Goal: Task Accomplishment & Management: Manage account settings

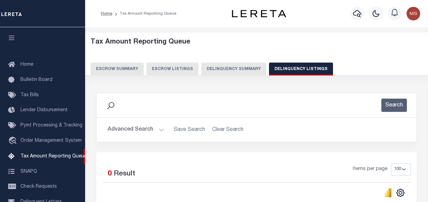
select select
select select "100"
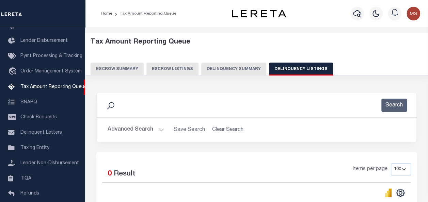
click at [158, 131] on button "Advanced Search" at bounding box center [136, 129] width 57 height 13
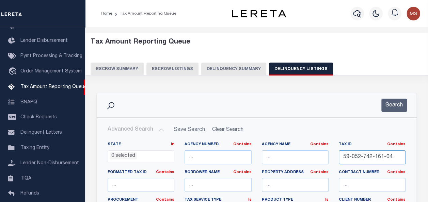
drag, startPoint x: 381, startPoint y: 158, endPoint x: 334, endPoint y: 147, distance: 48.6
click at [334, 147] on div "Tax ID Contains Contains Is 59-052-742-161-04" at bounding box center [372, 156] width 77 height 28
paste input "59-052-742-161-05"
drag, startPoint x: 377, startPoint y: 159, endPoint x: 319, endPoint y: 157, distance: 57.9
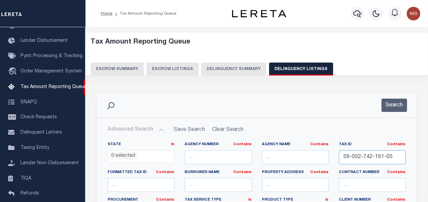
type input "1-05"
drag, startPoint x: 363, startPoint y: 156, endPoint x: 306, endPoint y: 146, distance: 58.1
paste input "59-052-742-161-05"
type input "59-052-742-161-05"
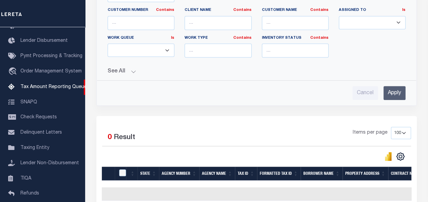
scroll to position [184, 0]
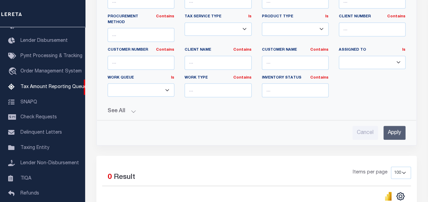
click at [396, 126] on input "Apply" at bounding box center [395, 133] width 22 height 14
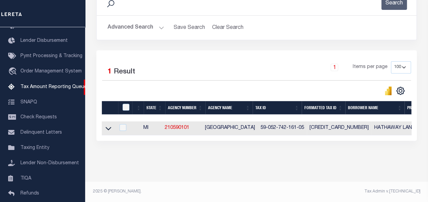
scroll to position [107, 0]
click at [108, 125] on icon at bounding box center [109, 128] width 6 height 7
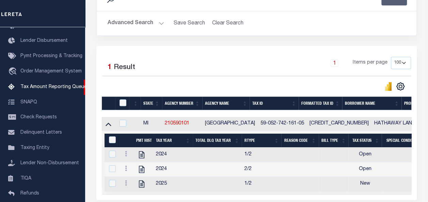
scroll to position [112, 0]
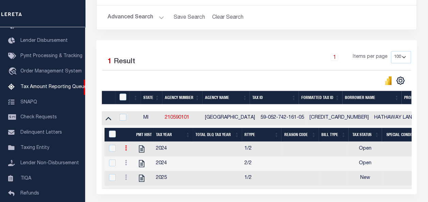
click at [125, 151] on icon at bounding box center [126, 147] width 2 height 5
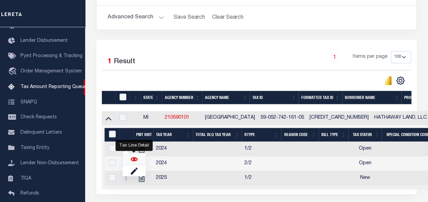
click at [135, 157] on img "" at bounding box center [134, 159] width 7 height 7
checkbox input "true"
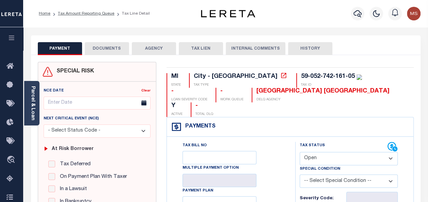
click at [318, 152] on select "- Select Status Code - Open Due/Unpaid Paid Incomplete No Tax Due Internal Refu…" at bounding box center [349, 158] width 98 height 13
select select "PYD"
click at [300, 152] on select "- Select Status Code - Open Due/Unpaid Paid Incomplete No Tax Due Internal Refu…" at bounding box center [349, 158] width 98 height 13
type input "[DATE]"
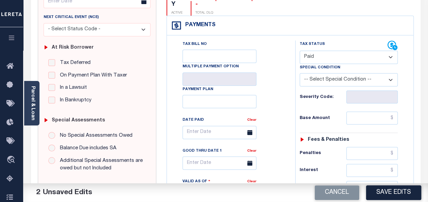
scroll to position [102, 0]
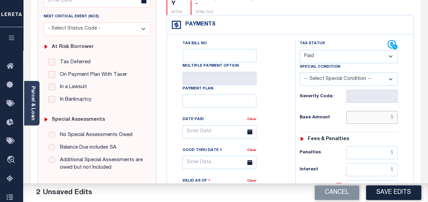
click at [375, 111] on input "text" at bounding box center [371, 117] width 51 height 13
type input "$0.00"
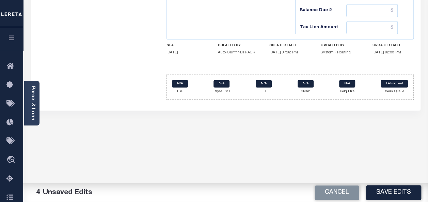
scroll to position [272, 0]
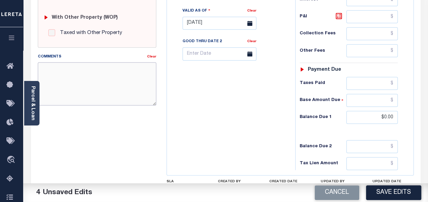
click at [73, 79] on textarea "Comments" at bounding box center [97, 83] width 119 height 43
click at [76, 82] on textarea "Comments" at bounding box center [97, 83] width 119 height 43
paste textarea "spoke with t/c Nancy no taxes are due"
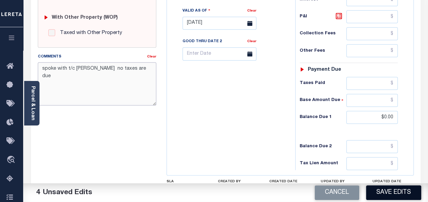
type textarea "spoke with t/c Nancy no taxes are due"
click at [391, 191] on button "Save Edits" at bounding box center [393, 193] width 55 height 15
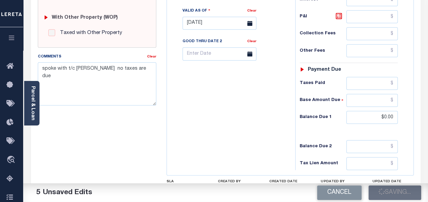
checkbox input "false"
type input "$0"
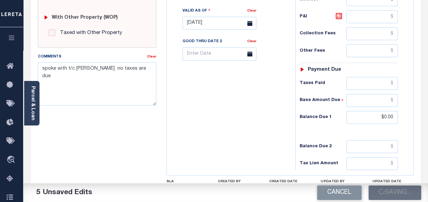
type input "$0"
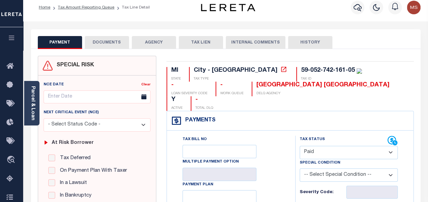
scroll to position [0, 0]
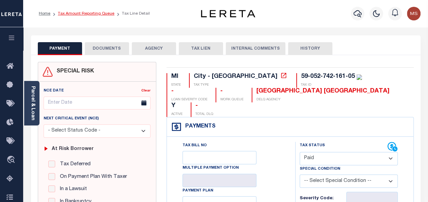
click at [83, 14] on link "Tax Amount Reporting Queue" at bounding box center [86, 14] width 57 height 4
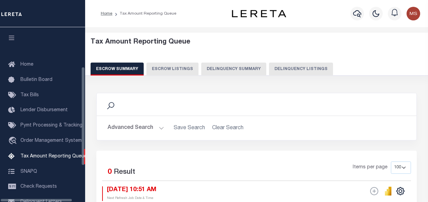
select select "100"
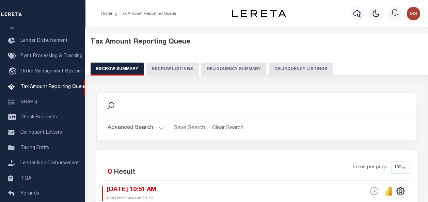
click at [304, 68] on button "Delinquency Listings" at bounding box center [301, 69] width 64 height 13
select select "100"
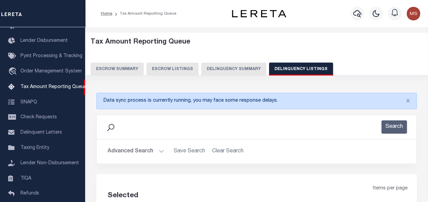
select select "100"
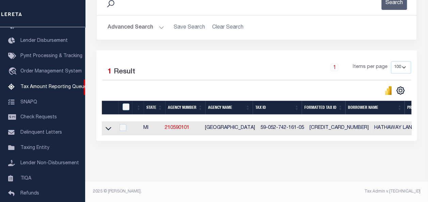
scroll to position [128, 0]
click at [107, 126] on icon at bounding box center [109, 128] width 6 height 7
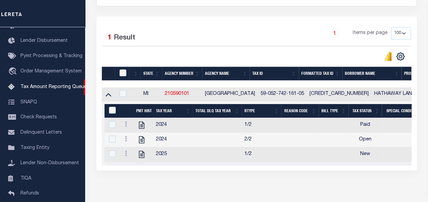
scroll to position [192, 0]
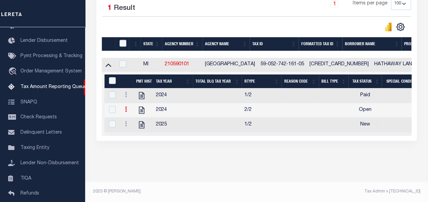
click at [125, 107] on icon at bounding box center [126, 109] width 2 height 5
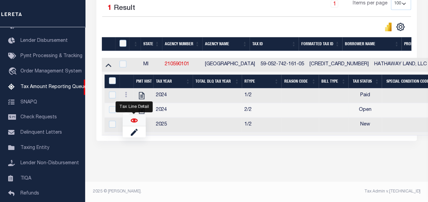
click at [135, 121] on img "" at bounding box center [134, 120] width 7 height 7
checkbox input "true"
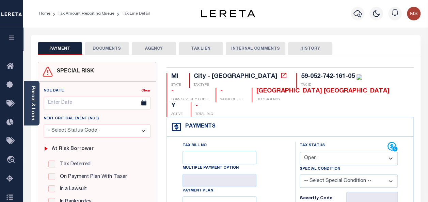
click at [328, 152] on select "- Select Status Code - Open Due/Unpaid Paid Incomplete No Tax Due Internal Refu…" at bounding box center [349, 158] width 98 height 13
select select "PYD"
click at [300, 152] on select "- Select Status Code - Open Due/Unpaid Paid Incomplete No Tax Due Internal Refu…" at bounding box center [349, 158] width 98 height 13
type input "[DATE]"
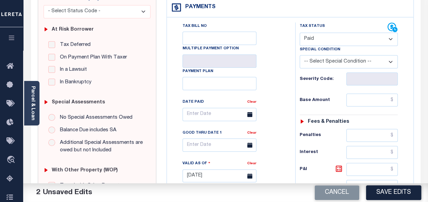
scroll to position [136, 0]
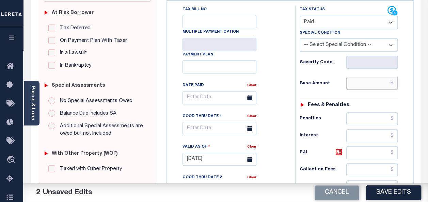
click at [366, 77] on input "text" at bounding box center [371, 83] width 51 height 13
type input "$0.00"
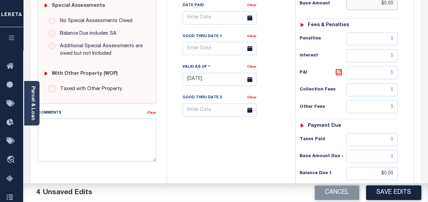
scroll to position [202, 0]
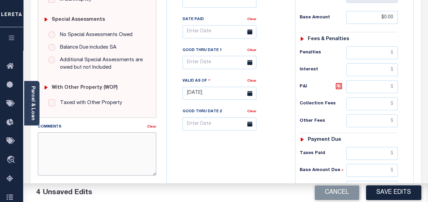
click at [70, 144] on textarea "Comments" at bounding box center [97, 153] width 119 height 43
paste textarea "spoke with t/c Nancy no taxes are due"
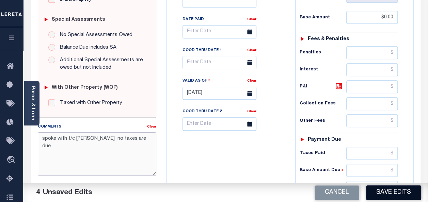
type textarea "spoke with t/c Nancy no taxes are due"
click at [394, 188] on button "Save Edits" at bounding box center [393, 193] width 55 height 15
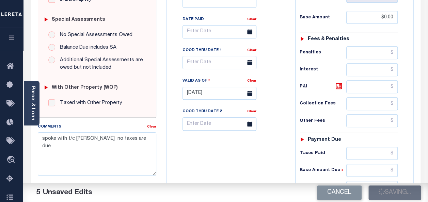
checkbox input "false"
type input "$0"
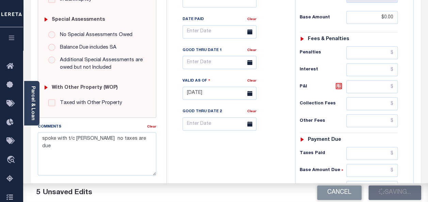
type input "$0"
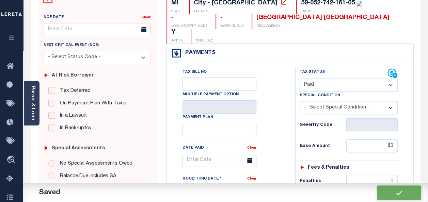
scroll to position [0, 0]
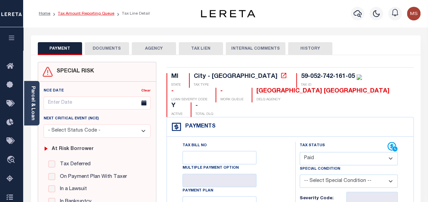
click at [79, 14] on link "Tax Amount Reporting Queue" at bounding box center [86, 14] width 57 height 4
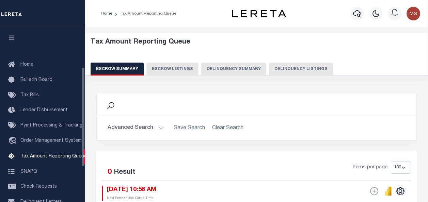
select select "100"
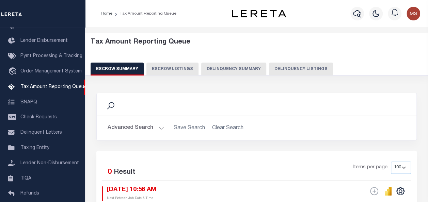
click at [309, 66] on button "Delinquency Listings" at bounding box center [301, 69] width 64 height 13
select select "100"
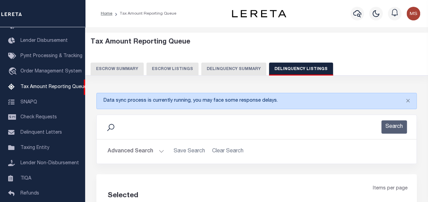
select select "100"
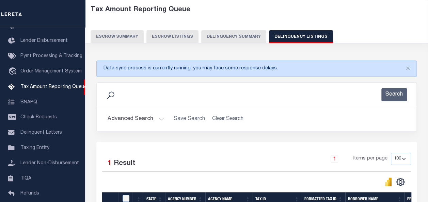
scroll to position [128, 0]
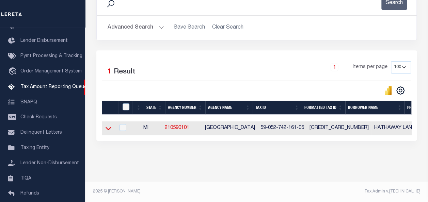
click at [106, 125] on icon at bounding box center [109, 128] width 6 height 7
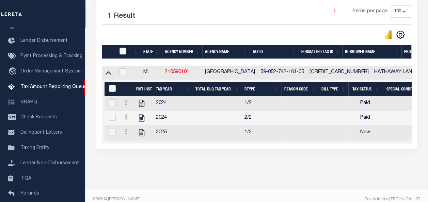
scroll to position [192, 0]
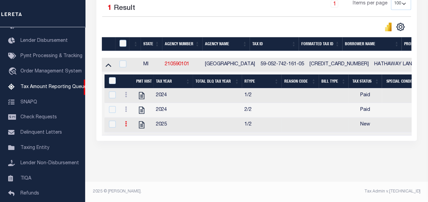
click at [125, 121] on icon at bounding box center [126, 123] width 2 height 5
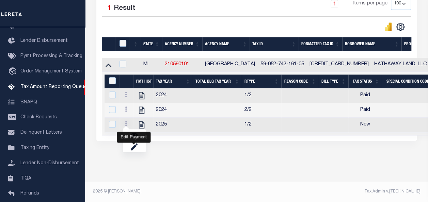
scroll to position [188, 0]
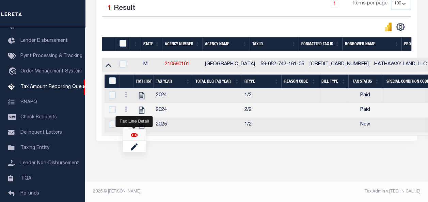
click at [133, 135] on img "" at bounding box center [134, 135] width 7 height 7
checkbox input "true"
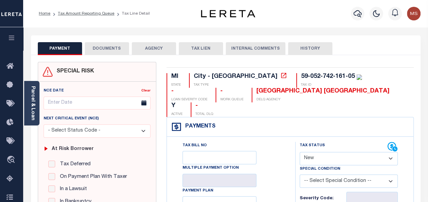
click at [319, 152] on select "- Select Status Code - Open Due/Unpaid Paid Incomplete No Tax Due Internal Refu…" at bounding box center [349, 158] width 98 height 13
select select "PYD"
click at [300, 152] on select "- Select Status Code - Open Due/Unpaid Paid Incomplete No Tax Due Internal Refu…" at bounding box center [349, 158] width 98 height 13
type input "[DATE]"
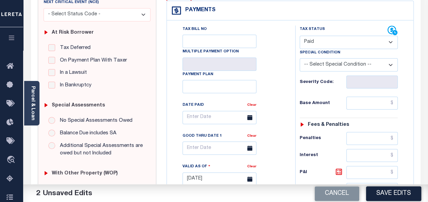
scroll to position [170, 0]
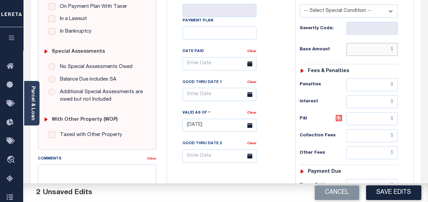
click at [366, 43] on input "text" at bounding box center [371, 49] width 51 height 13
type input "$0.00"
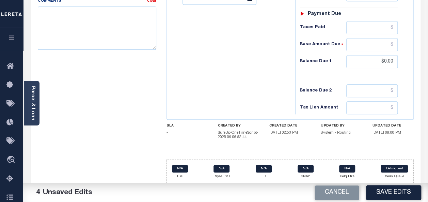
scroll to position [341, 0]
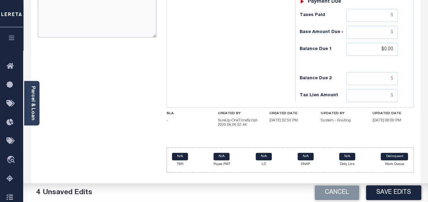
click at [103, 25] on textarea "Comments" at bounding box center [97, 15] width 119 height 43
paste textarea "spoke with t/c [PERSON_NAME] no taxes are due"
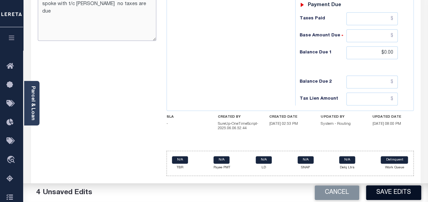
type textarea "spoke with t/c [PERSON_NAME] no taxes are due"
click at [390, 193] on button "Save Edits" at bounding box center [393, 193] width 55 height 15
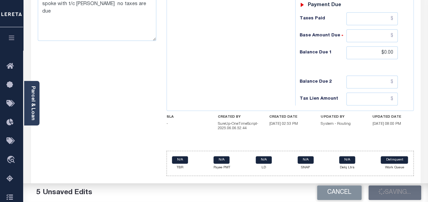
checkbox input "false"
type input "$0"
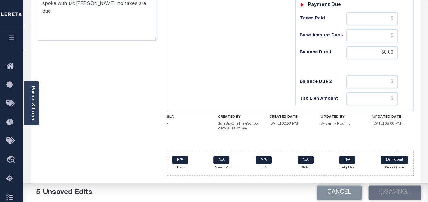
type input "$0"
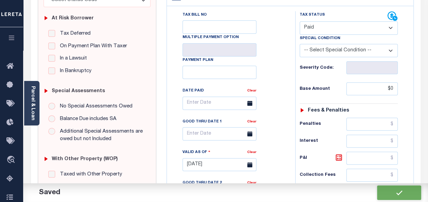
scroll to position [0, 0]
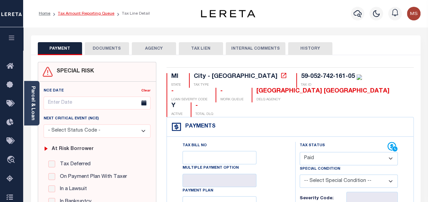
click at [89, 14] on link "Tax Amount Reporting Queue" at bounding box center [86, 14] width 57 height 4
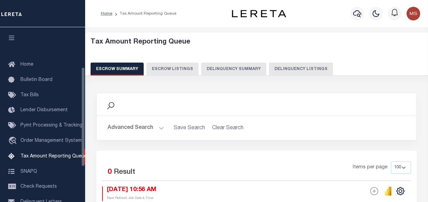
select select "100"
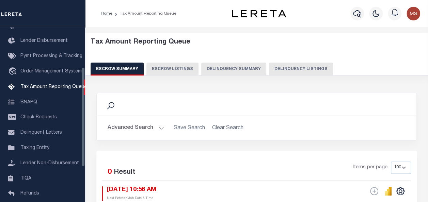
click at [318, 69] on button "Delinquency Listings" at bounding box center [301, 69] width 64 height 13
select select "100"
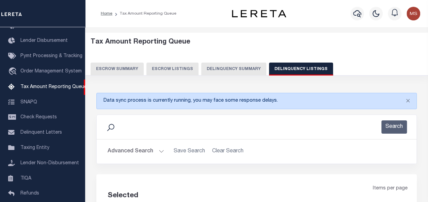
select select "100"
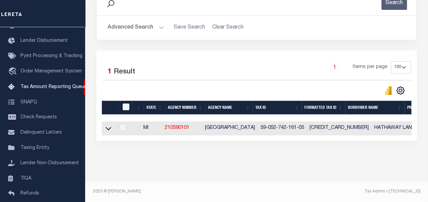
scroll to position [128, 0]
click at [108, 125] on icon at bounding box center [109, 128] width 6 height 7
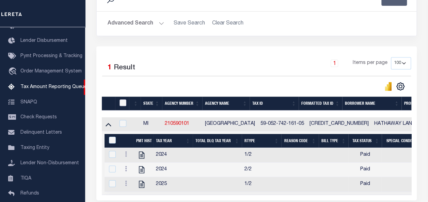
click at [121, 101] on input "checkbox" at bounding box center [123, 102] width 7 height 7
checkbox input "true"
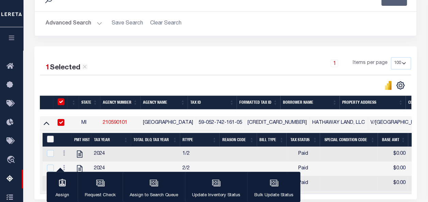
click at [52, 139] on input "&nbsp;" at bounding box center [50, 139] width 7 height 7
checkbox input "true"
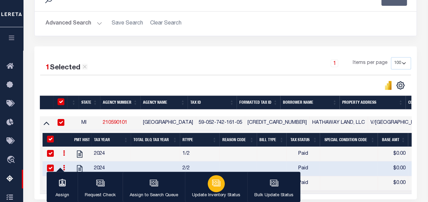
click at [217, 185] on icon "button" at bounding box center [216, 183] width 9 height 9
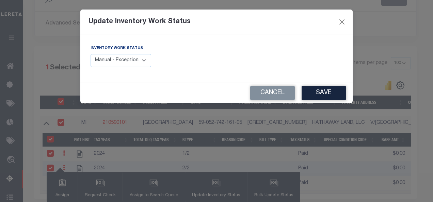
click at [136, 54] on div "Inventory Work Status Manual - Exception Pended - Awaiting Search Late Add Exce…" at bounding box center [121, 56] width 61 height 22
click at [135, 64] on select "Manual - Exception Pended - Awaiting Search Late Add Exception Completed" at bounding box center [121, 60] width 61 height 13
select select "4"
click at [91, 54] on select "Manual - Exception Pended - Awaiting Search Late Add Exception Completed" at bounding box center [121, 60] width 61 height 13
click at [327, 95] on button "Save" at bounding box center [324, 93] width 44 height 15
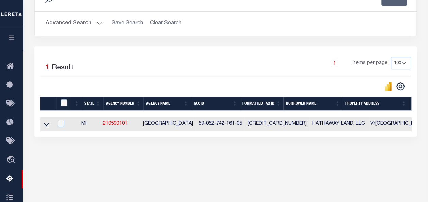
click at [97, 24] on button "Advanced Search" at bounding box center [74, 23] width 57 height 13
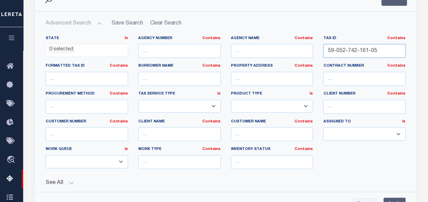
drag, startPoint x: 386, startPoint y: 51, endPoint x: 280, endPoint y: 40, distance: 106.2
click at [281, 41] on div "State In In AK AL AR AZ CA CO CT DC DE FL GA GU HI IA ID IL IN KS KY LA MA MD M…" at bounding box center [226, 105] width 370 height 139
paste input "59-052-742-199-16"
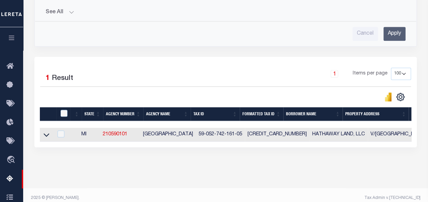
scroll to position [308, 0]
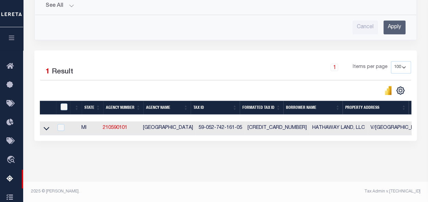
type input "59-052-742-199-16"
click at [396, 21] on input "Apply" at bounding box center [395, 27] width 22 height 14
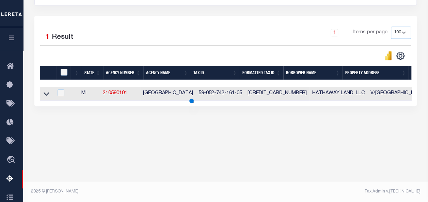
scroll to position [159, 0]
click at [46, 95] on icon at bounding box center [47, 93] width 6 height 3
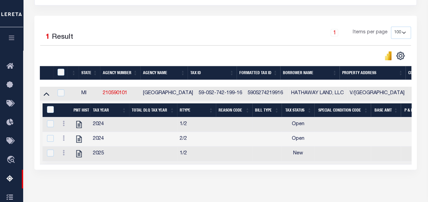
click at [67, 124] on div at bounding box center [64, 125] width 8 height 8
checkbox input "false"
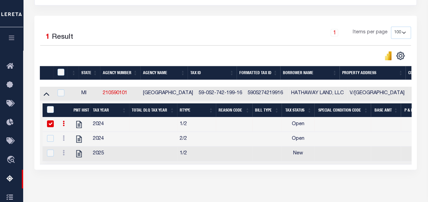
click at [63, 124] on icon at bounding box center [64, 123] width 2 height 5
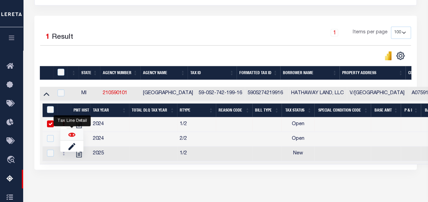
click at [72, 132] on img "" at bounding box center [71, 134] width 7 height 7
checkbox input "false"
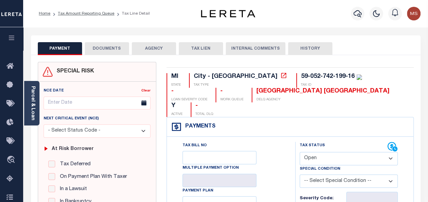
click at [369, 152] on select "- Select Status Code - Open Due/Unpaid Paid Incomplete No Tax Due Internal Refu…" at bounding box center [349, 158] width 98 height 13
select select "PYD"
click at [300, 152] on select "- Select Status Code - Open Due/Unpaid Paid Incomplete No Tax Due Internal Refu…" at bounding box center [349, 158] width 98 height 13
type input "[DATE]"
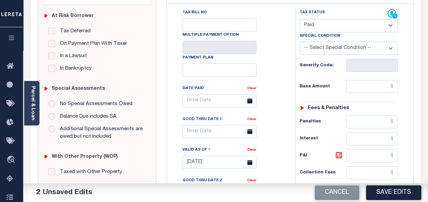
scroll to position [136, 0]
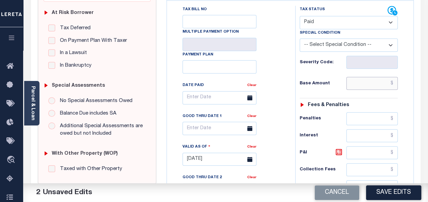
drag, startPoint x: 368, startPoint y: 69, endPoint x: 372, endPoint y: 66, distance: 5.4
click at [368, 77] on input "text" at bounding box center [371, 83] width 51 height 13
type input "$0.00"
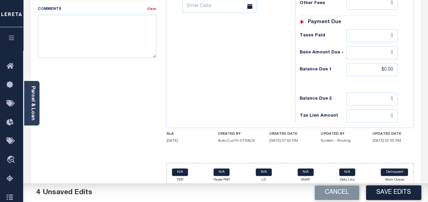
scroll to position [272, 0]
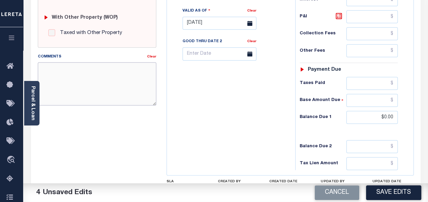
click at [85, 84] on textarea "Comments" at bounding box center [97, 83] width 119 height 43
paste textarea "spoke with t/c Nancy no taxes are due"
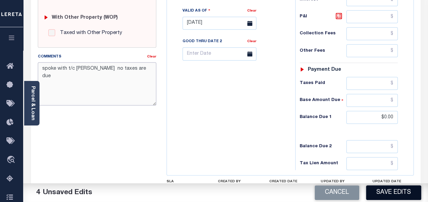
type textarea "spoke with t/c Nancy no taxes are due"
click at [392, 192] on button "Save Edits" at bounding box center [393, 193] width 55 height 15
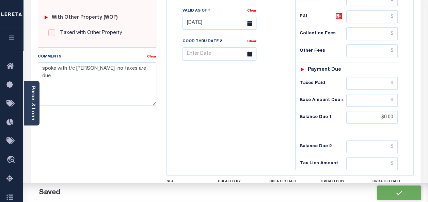
checkbox input "false"
type input "$0"
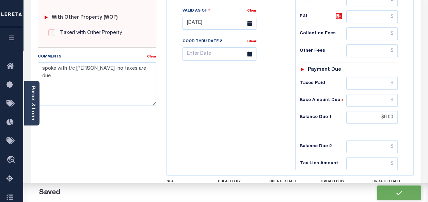
type input "$0"
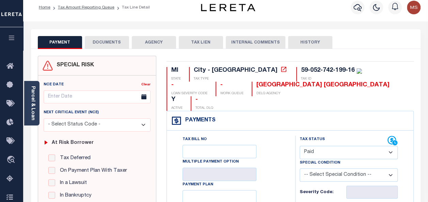
scroll to position [0, 0]
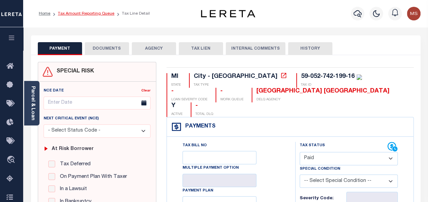
click at [88, 15] on link "Tax Amount Reporting Queue" at bounding box center [86, 14] width 57 height 4
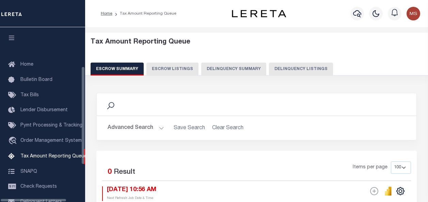
select select "100"
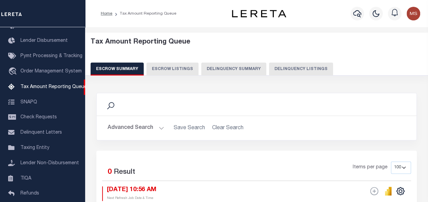
click at [285, 69] on button "Delinquency Listings" at bounding box center [301, 69] width 64 height 13
select select "100"
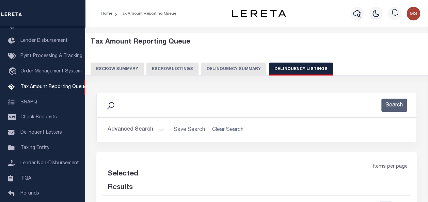
select select "100"
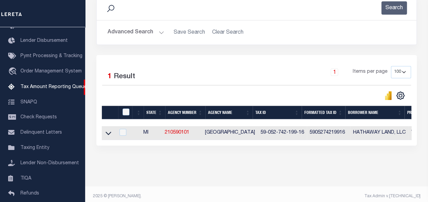
scroll to position [107, 0]
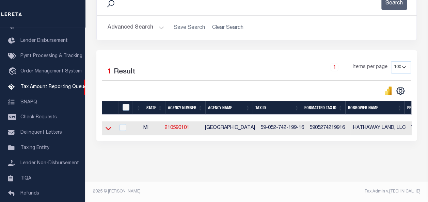
click at [107, 125] on icon at bounding box center [109, 128] width 6 height 7
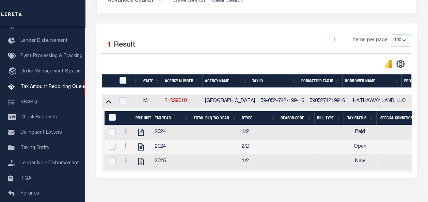
scroll to position [171, 0]
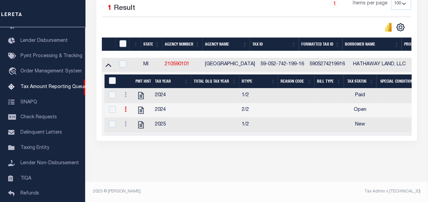
click at [126, 107] on icon at bounding box center [126, 109] width 2 height 5
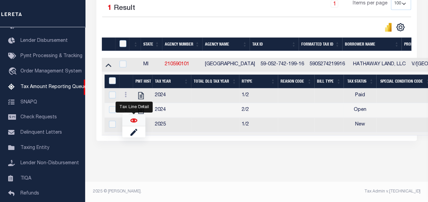
click at [134, 122] on img "" at bounding box center [133, 120] width 7 height 7
checkbox input "true"
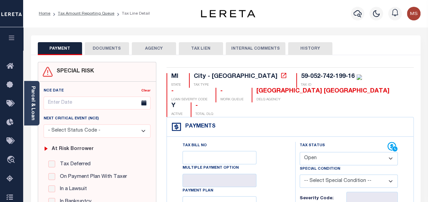
click at [327, 152] on select "- Select Status Code - Open Due/Unpaid Paid Incomplete No Tax Due Internal Refu…" at bounding box center [349, 158] width 98 height 13
select select "PYD"
click at [300, 152] on select "- Select Status Code - Open Due/Unpaid Paid Incomplete No Tax Due Internal Refu…" at bounding box center [349, 158] width 98 height 13
type input "[DATE]"
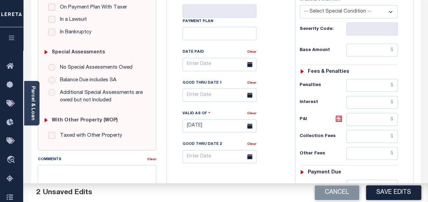
scroll to position [170, 0]
click at [365, 43] on input "text" at bounding box center [371, 49] width 51 height 13
paste input "$0.00"
type input "$0.00"
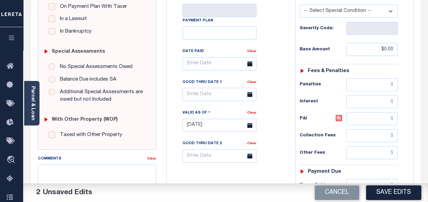
type input "$0.00"
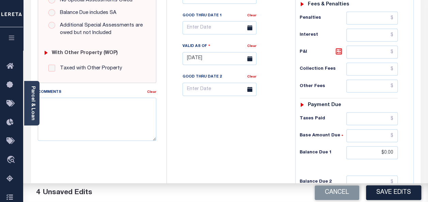
scroll to position [238, 0]
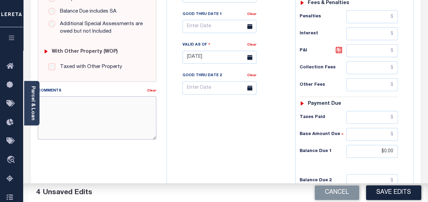
click at [80, 109] on textarea "Comments" at bounding box center [97, 117] width 119 height 43
paste textarea "spoke with t/c [PERSON_NAME] no taxes are due"
type textarea "spoke with t/c [PERSON_NAME] no taxes are due"
click at [400, 191] on button "Save Edits" at bounding box center [393, 193] width 55 height 15
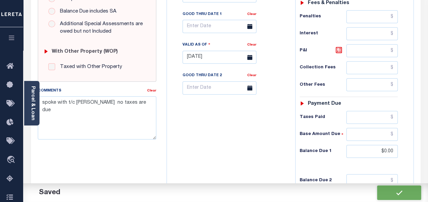
checkbox input "false"
type input "$0"
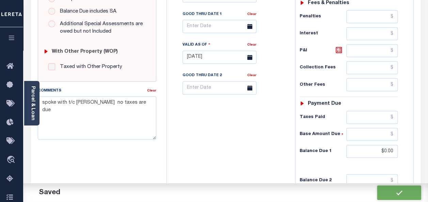
type input "$0"
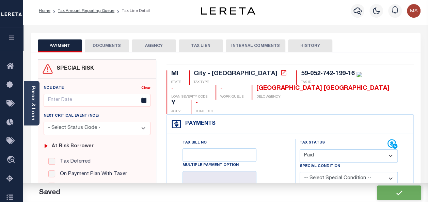
scroll to position [0, 0]
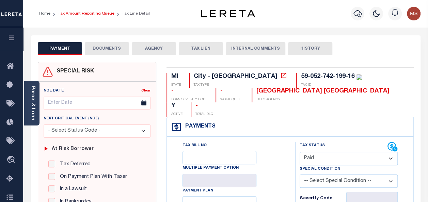
click at [93, 13] on link "Tax Amount Reporting Queue" at bounding box center [86, 14] width 57 height 4
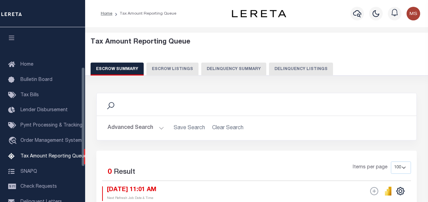
select select "100"
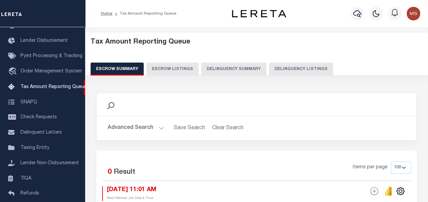
click at [288, 71] on button "Delinquency Listings" at bounding box center [301, 69] width 64 height 13
select select "100"
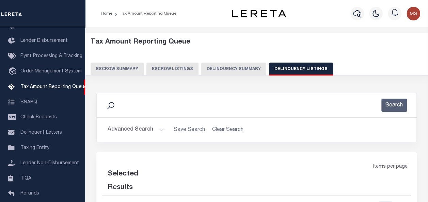
select select "100"
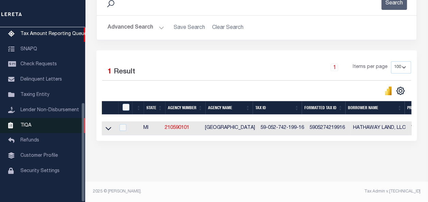
scroll to position [131, 0]
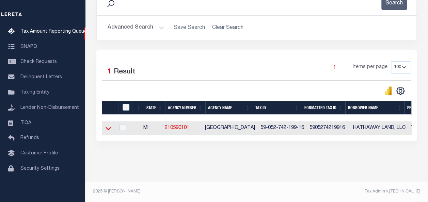
click at [108, 128] on icon at bounding box center [109, 128] width 6 height 7
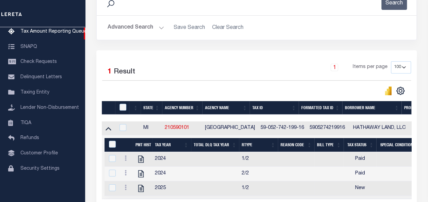
scroll to position [171, 0]
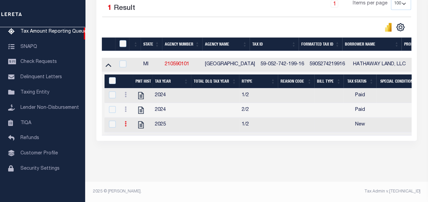
click at [126, 122] on icon at bounding box center [126, 123] width 2 height 5
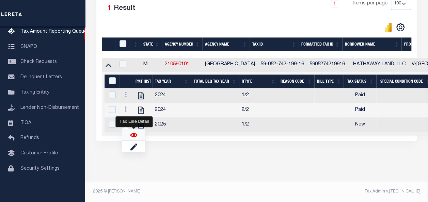
click at [134, 136] on img "" at bounding box center [133, 135] width 7 height 7
checkbox input "true"
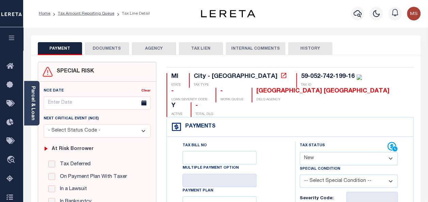
click at [351, 152] on select "- Select Status Code - Open Due/Unpaid Paid Incomplete No Tax Due Internal Refu…" at bounding box center [349, 158] width 98 height 13
select select "PYD"
click at [300, 152] on select "- Select Status Code - Open Due/Unpaid Paid Incomplete No Tax Due Internal Refu…" at bounding box center [349, 158] width 98 height 13
type input "[DATE]"
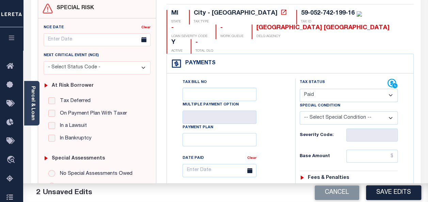
scroll to position [68, 0]
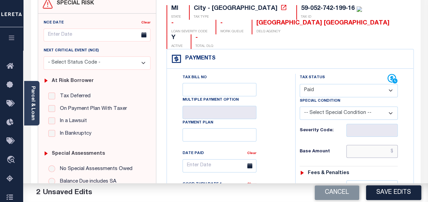
click at [364, 145] on input "text" at bounding box center [371, 151] width 51 height 13
type input "$0.00"
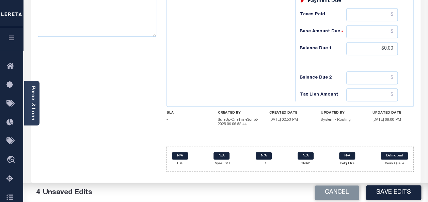
scroll to position [238, 0]
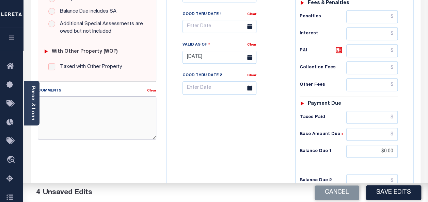
click at [78, 112] on textarea "Comments" at bounding box center [97, 117] width 119 height 43
paste textarea "spoke with t/c [PERSON_NAME] no taxes are due"
type textarea "spoke with t/c [PERSON_NAME] no taxes are due"
click at [391, 192] on button "Save Edits" at bounding box center [393, 193] width 55 height 15
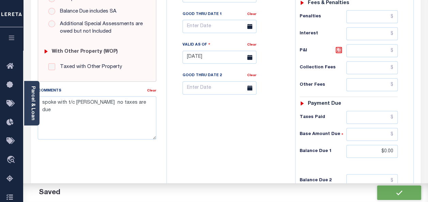
checkbox input "false"
type input "$0"
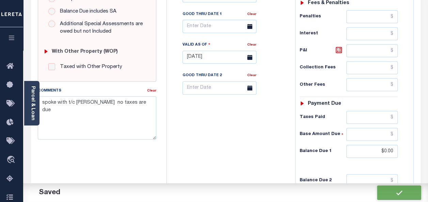
type input "$0"
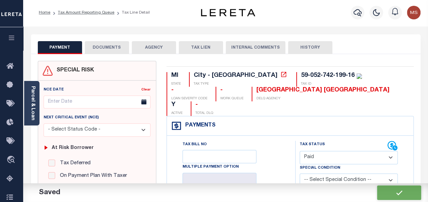
scroll to position [0, 0]
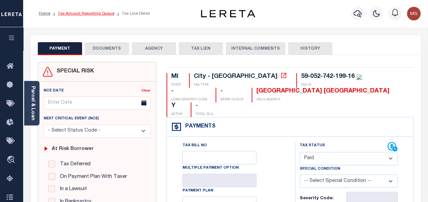
click at [101, 14] on link "Tax Amount Reporting Queue" at bounding box center [86, 14] width 57 height 4
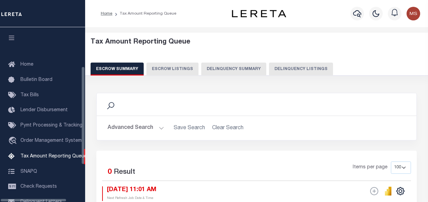
select select "100"
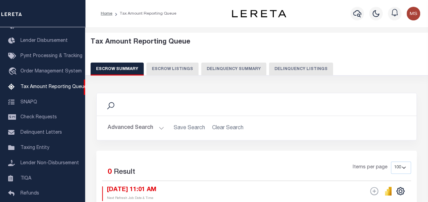
click at [290, 72] on button "Delinquency Listings" at bounding box center [301, 69] width 64 height 13
select select "100"
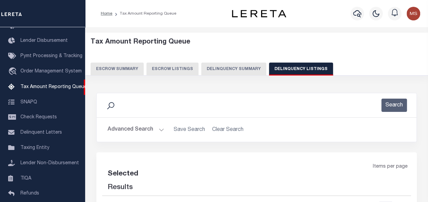
select select "100"
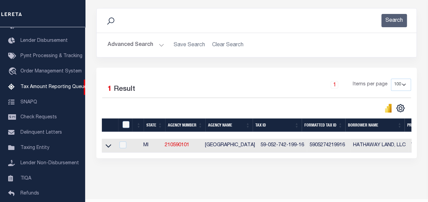
scroll to position [107, 0]
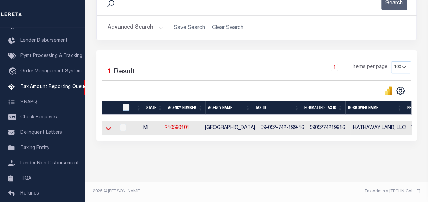
click at [108, 125] on icon at bounding box center [109, 128] width 6 height 7
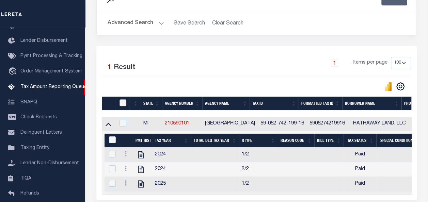
click at [123, 100] on input "checkbox" at bounding box center [123, 102] width 7 height 7
checkbox input "true"
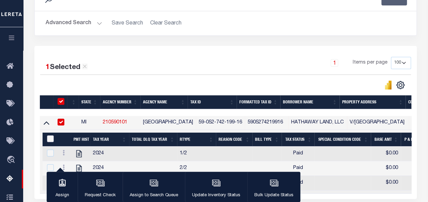
click at [50, 140] on input "&nbsp;" at bounding box center [50, 139] width 7 height 7
checkbox input "true"
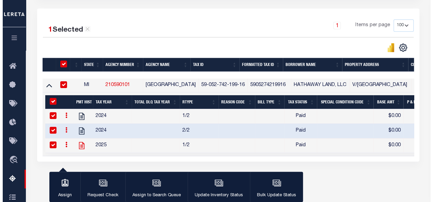
scroll to position [170, 0]
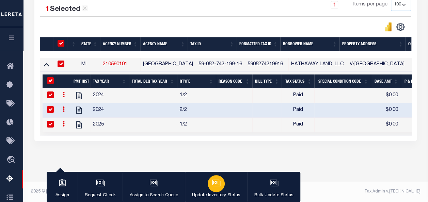
click at [213, 193] on p "Update Inventory Status" at bounding box center [216, 195] width 48 height 7
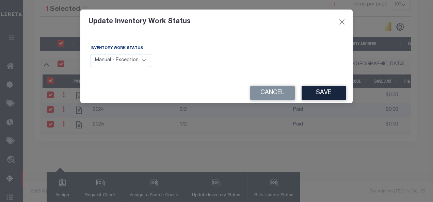
click at [137, 61] on select "Manual - Exception Pended - Awaiting Search Late Add Exception Completed" at bounding box center [121, 60] width 61 height 13
select select "4"
click at [91, 54] on select "Manual - Exception Pended - Awaiting Search Late Add Exception Completed" at bounding box center [121, 60] width 61 height 13
click at [333, 96] on button "Save" at bounding box center [324, 93] width 44 height 15
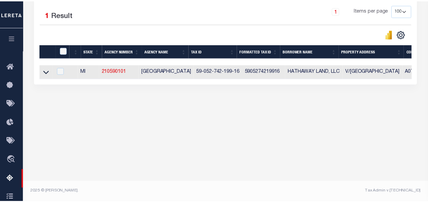
scroll to position [159, 0]
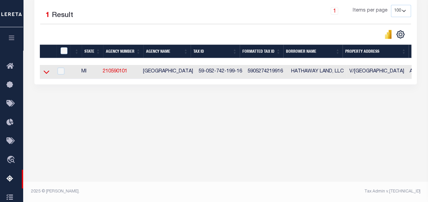
click at [48, 71] on icon at bounding box center [47, 71] width 6 height 7
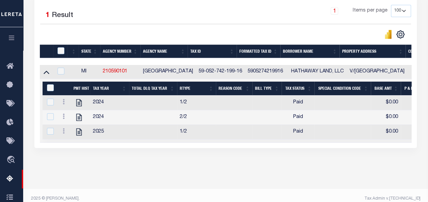
scroll to position [57, 0]
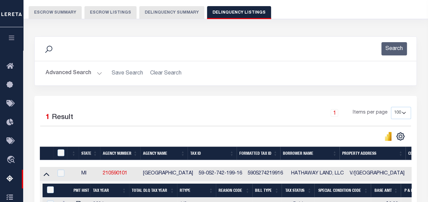
click at [98, 73] on button "Advanced Search" at bounding box center [74, 73] width 57 height 13
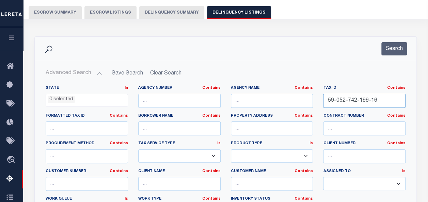
drag, startPoint x: 379, startPoint y: 98, endPoint x: 267, endPoint y: 118, distance: 113.8
click at [281, 101] on div "State In In AK AL AR AZ CA CO CT DC DE FL GA GU HI IA ID IL IN KS [GEOGRAPHIC_D…" at bounding box center [226, 154] width 370 height 139
paste input "73 030 10 0011 000"
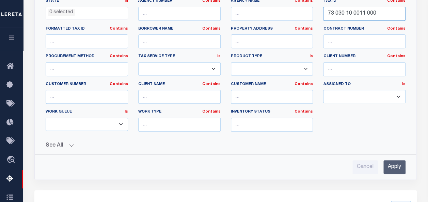
scroll to position [159, 0]
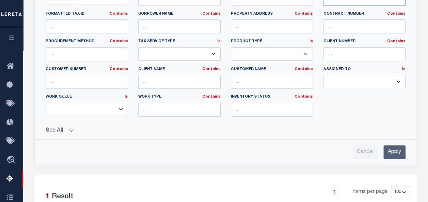
type input "73 030 10 0011 000"
click at [392, 146] on input "Apply" at bounding box center [395, 152] width 22 height 14
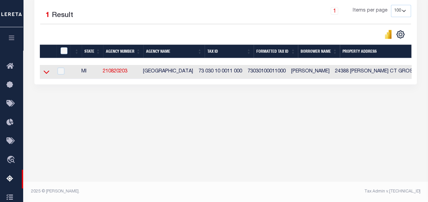
click at [46, 74] on icon at bounding box center [47, 71] width 6 height 7
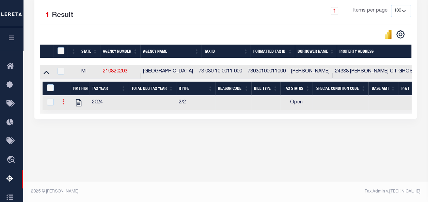
click at [64, 103] on icon at bounding box center [63, 101] width 2 height 5
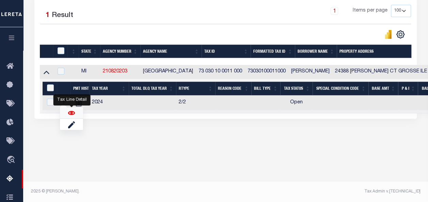
click at [75, 113] on img "" at bounding box center [71, 113] width 7 height 7
checkbox input "true"
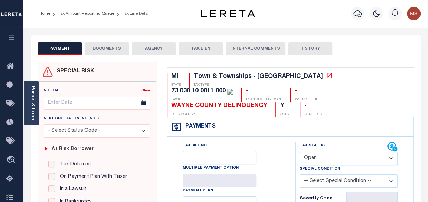
click at [330, 152] on select "- Select Status Code - Open Due/Unpaid Paid Incomplete No Tax Due Internal Refu…" at bounding box center [349, 158] width 98 height 13
select select "PYD"
click at [300, 152] on select "- Select Status Code - Open Due/Unpaid Paid Incomplete No Tax Due Internal Refu…" at bounding box center [349, 158] width 98 height 13
type input "[DATE]"
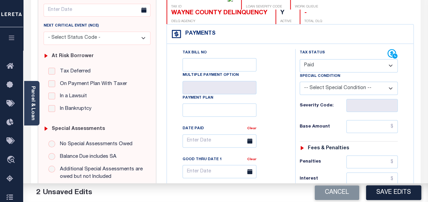
scroll to position [102, 0]
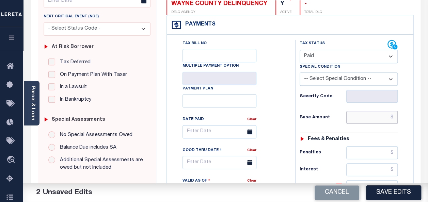
click at [368, 111] on input "text" at bounding box center [371, 117] width 51 height 13
type input "$0.00"
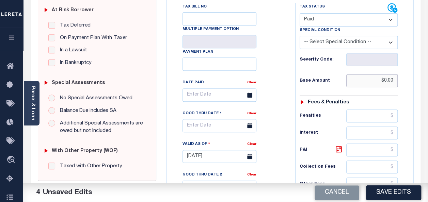
scroll to position [307, 0]
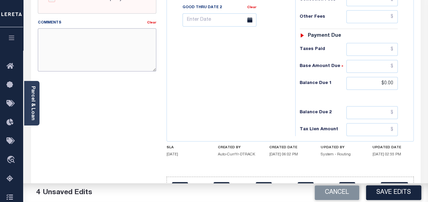
click at [110, 43] on textarea "Comments" at bounding box center [97, 49] width 119 height 43
paste textarea "spoke with t/c Nancy no taxes are due"
drag, startPoint x: 77, startPoint y: 33, endPoint x: 90, endPoint y: 32, distance: 12.6
click at [90, 32] on textarea "spoke with t/c Nancy no taxes are due" at bounding box center [97, 49] width 119 height 43
type textarea "spoke with t/c no taxes are due"
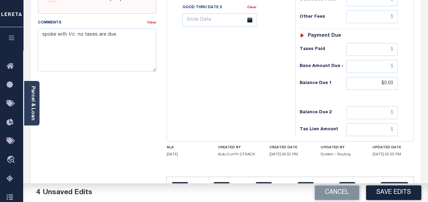
click at [400, 193] on button "Save Edits" at bounding box center [393, 193] width 55 height 15
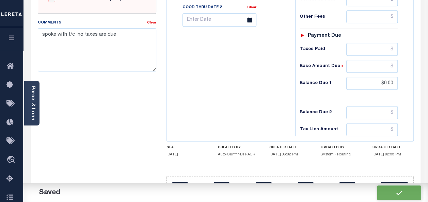
checkbox input "false"
type input "$0"
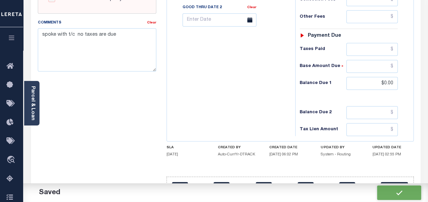
type input "$0"
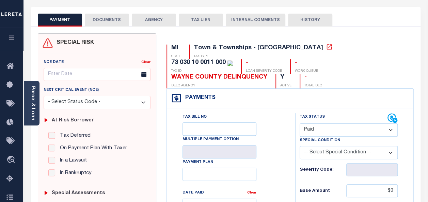
scroll to position [0, 0]
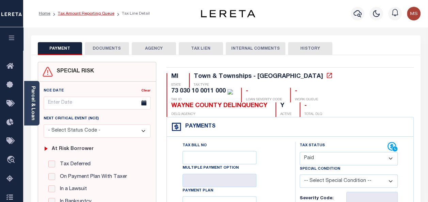
click at [67, 14] on link "Tax Amount Reporting Queue" at bounding box center [86, 14] width 57 height 4
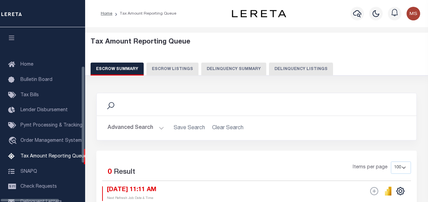
select select "100"
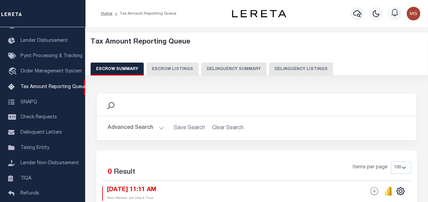
click at [292, 68] on button "Delinquency Listings" at bounding box center [301, 69] width 64 height 13
select select "100"
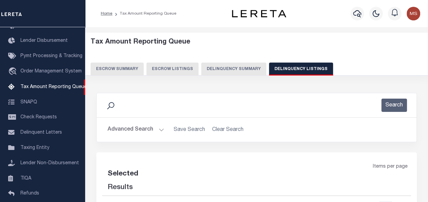
select select "100"
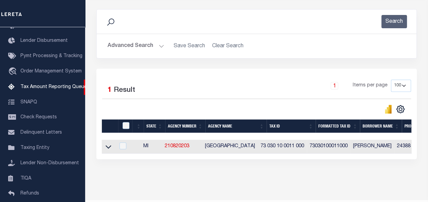
scroll to position [102, 0]
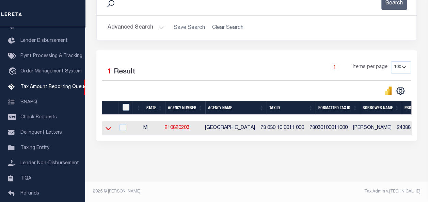
click at [108, 128] on icon at bounding box center [109, 128] width 6 height 7
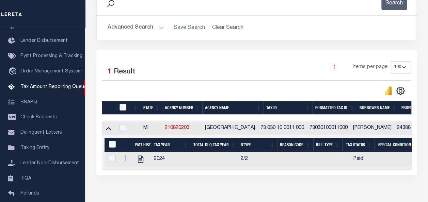
click at [121, 108] on input "checkbox" at bounding box center [123, 107] width 7 height 7
checkbox input "true"
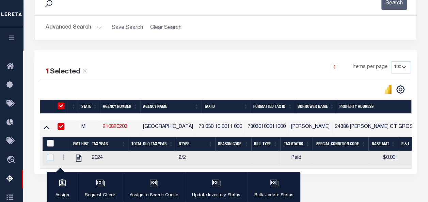
click at [50, 142] on input "&nbsp;" at bounding box center [50, 143] width 7 height 7
checkbox input "true"
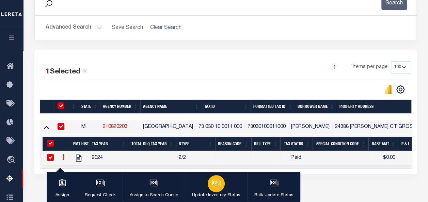
click at [216, 184] on icon "button" at bounding box center [216, 183] width 9 height 9
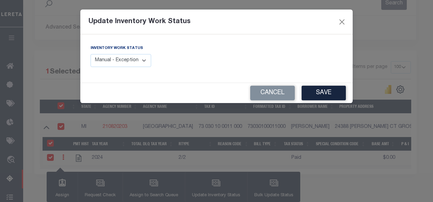
click at [135, 61] on select "Manual - Exception Pended - Awaiting Search Late Add Exception Completed" at bounding box center [121, 60] width 61 height 13
select select "4"
click at [91, 54] on select "Manual - Exception Pended - Awaiting Search Late Add Exception Completed" at bounding box center [121, 60] width 61 height 13
click at [328, 94] on button "Save" at bounding box center [324, 93] width 44 height 15
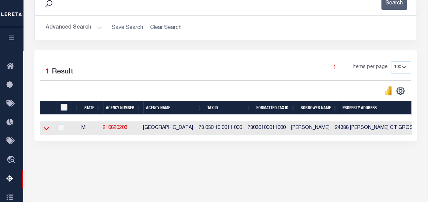
click at [46, 128] on icon at bounding box center [47, 128] width 6 height 7
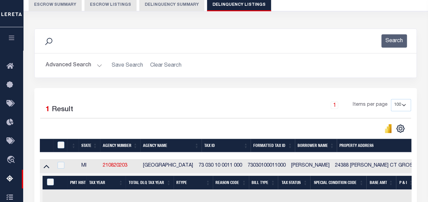
scroll to position [0, 0]
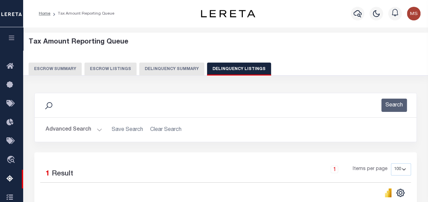
click at [97, 129] on button "Advanced Search" at bounding box center [74, 129] width 57 height 13
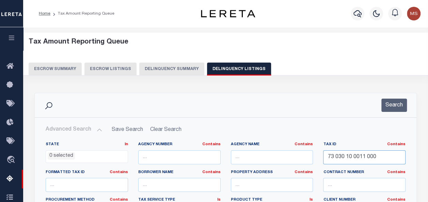
drag, startPoint x: 388, startPoint y: 158, endPoint x: 303, endPoint y: 152, distance: 85.8
paste input "53-007-002-130-00"
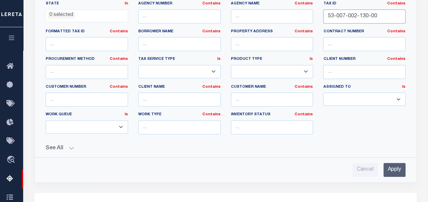
scroll to position [170, 0]
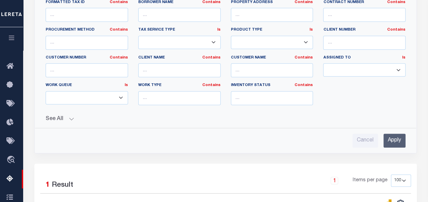
type input "53-007-002-130-00"
click at [398, 140] on input "Apply" at bounding box center [395, 141] width 22 height 14
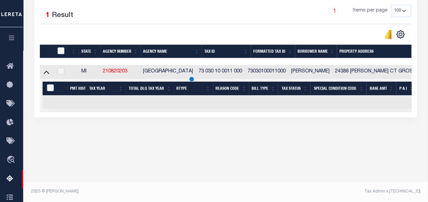
scroll to position [159, 0]
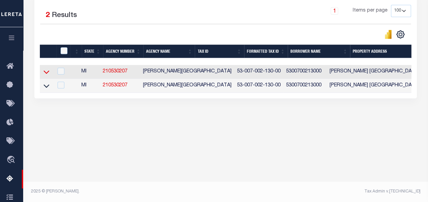
click at [48, 73] on icon at bounding box center [47, 72] width 6 height 3
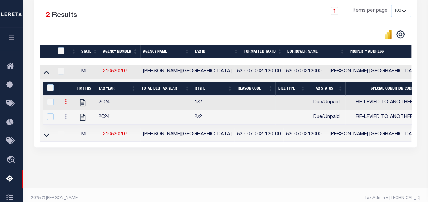
click at [65, 105] on link at bounding box center [65, 102] width 7 height 5
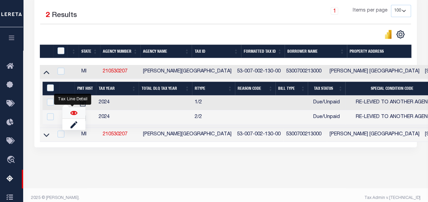
click at [72, 116] on img "" at bounding box center [74, 113] width 7 height 7
checkbox input "false"
checkbox input "true"
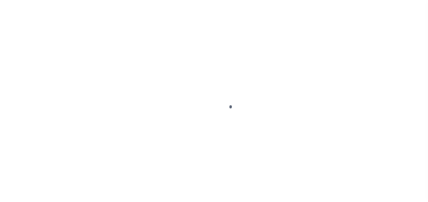
select select "DUE"
select select "31"
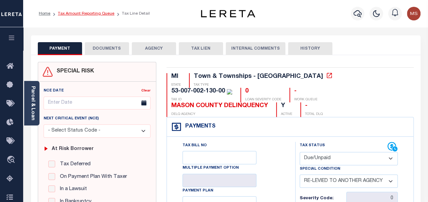
click at [91, 14] on link "Tax Amount Reporting Queue" at bounding box center [86, 14] width 57 height 4
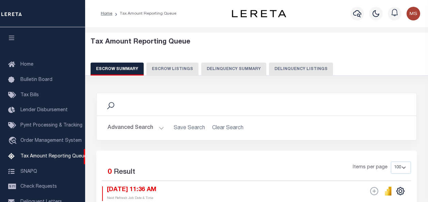
select select "100"
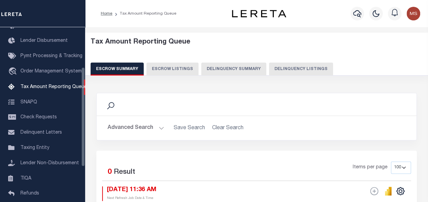
click at [155, 125] on button "Advanced Search" at bounding box center [136, 128] width 57 height 13
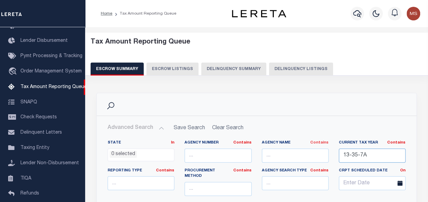
drag, startPoint x: 377, startPoint y: 154, endPoint x: 316, endPoint y: 144, distance: 61.7
paste input "2411B-VB-022"
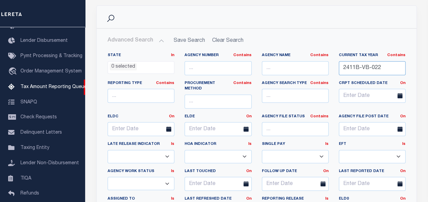
scroll to position [136, 0]
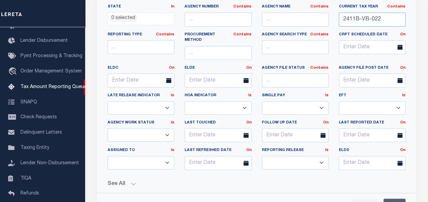
type input "2411B-VB-022"
click at [399, 199] on input "Apply" at bounding box center [395, 206] width 22 height 14
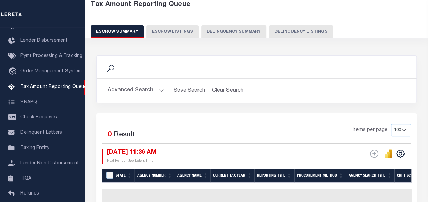
scroll to position [0, 0]
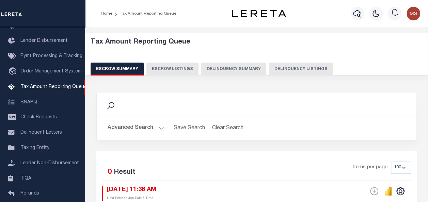
click at [296, 70] on button "Delinquency Listings" at bounding box center [301, 69] width 64 height 13
select select
select select "100"
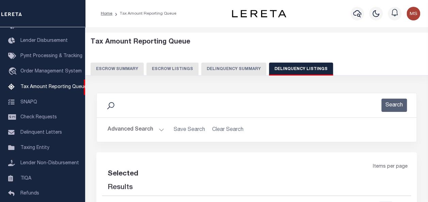
select select "100"
click at [151, 128] on button "Advanced Search" at bounding box center [136, 129] width 57 height 13
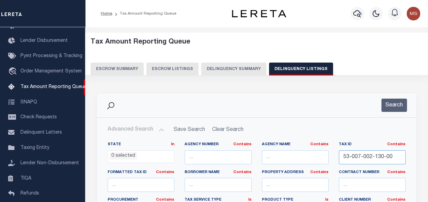
drag, startPoint x: 382, startPoint y: 157, endPoint x: 275, endPoint y: 156, distance: 107.0
paste input "2411B-VB-022"
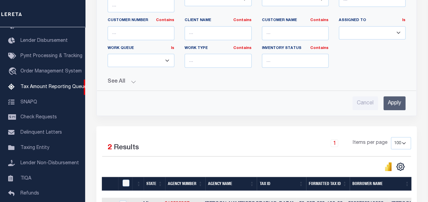
scroll to position [238, 0]
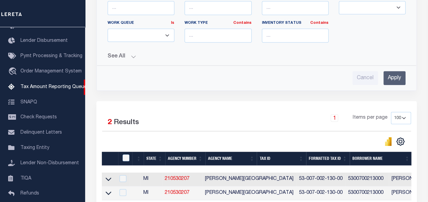
type input "2411B-VB-022"
click at [394, 71] on input "Apply" at bounding box center [395, 78] width 22 height 14
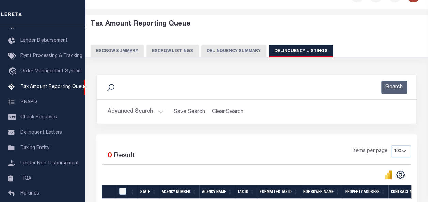
scroll to position [0, 0]
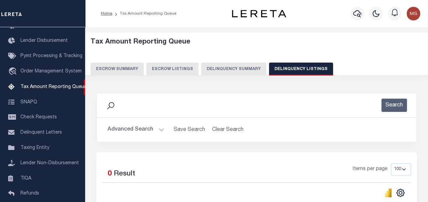
click at [155, 130] on button "Advanced Search" at bounding box center [136, 129] width 57 height 13
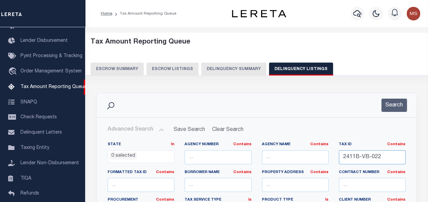
drag, startPoint x: 392, startPoint y: 159, endPoint x: 338, endPoint y: 156, distance: 54.2
click at [339, 156] on input "2411B-VB-022" at bounding box center [372, 158] width 67 height 14
paste input "2411-LG1-082"
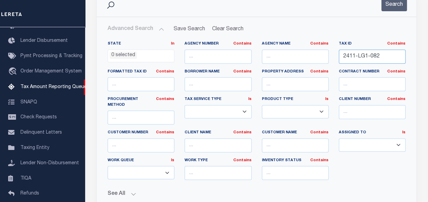
scroll to position [136, 0]
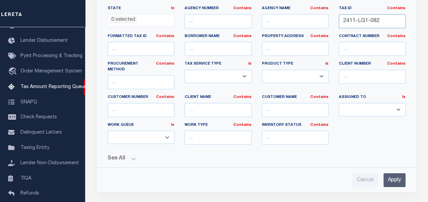
type input "2411-LG1-082"
click at [401, 173] on input "Apply" at bounding box center [395, 180] width 22 height 14
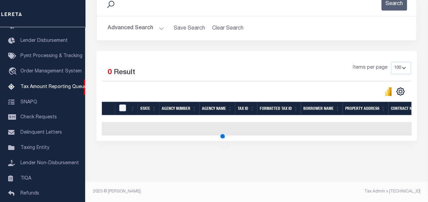
scroll to position [106, 0]
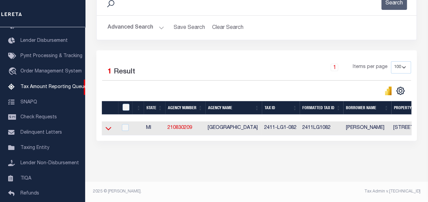
click at [107, 127] on icon at bounding box center [109, 128] width 6 height 3
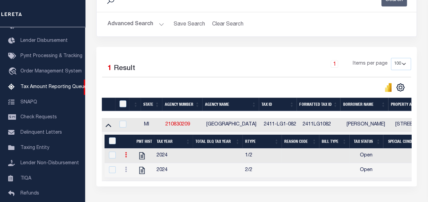
click at [127, 155] on icon at bounding box center [126, 154] width 2 height 5
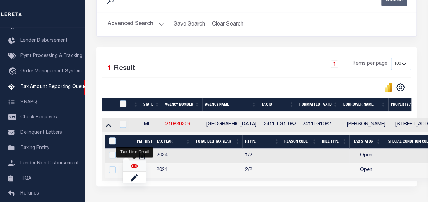
click at [136, 167] on img "" at bounding box center [134, 166] width 7 height 7
checkbox input "true"
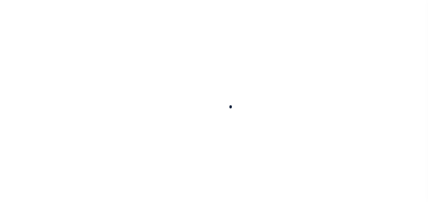
select select "OP2"
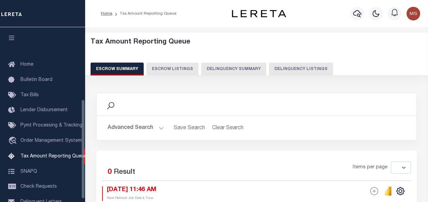
select select
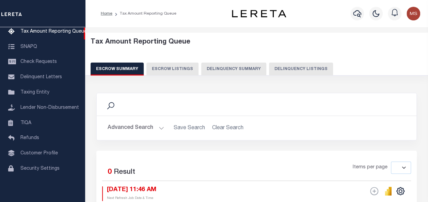
click at [160, 127] on button "Advanced Search" at bounding box center [136, 128] width 57 height 13
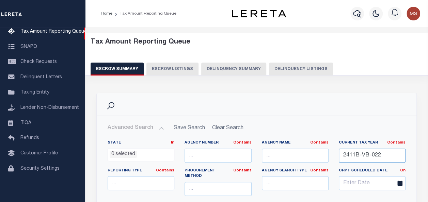
drag, startPoint x: 392, startPoint y: 162, endPoint x: 311, endPoint y: 152, distance: 80.9
paste input "2411-LG1-212"
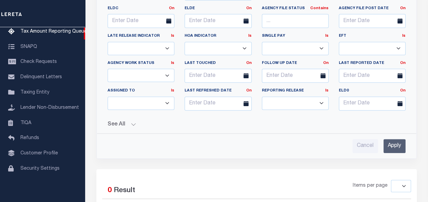
scroll to position [272, 0]
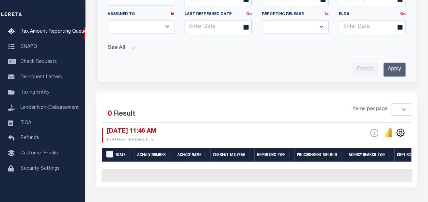
type input "2411-LG1-212"
click at [399, 64] on input "Apply" at bounding box center [395, 70] width 22 height 14
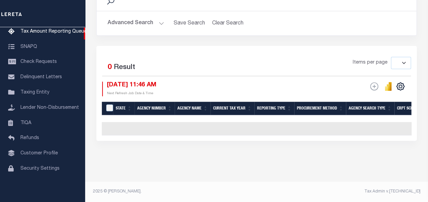
scroll to position [108, 0]
click at [157, 20] on button "Advanced Search" at bounding box center [136, 23] width 57 height 13
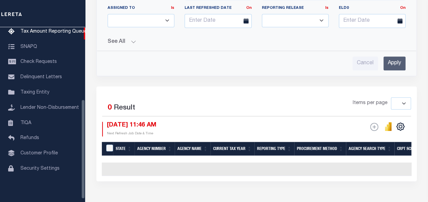
scroll to position [142, 0]
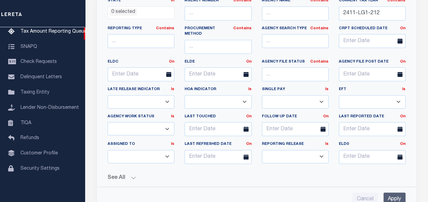
click at [393, 193] on input "Apply" at bounding box center [395, 200] width 22 height 14
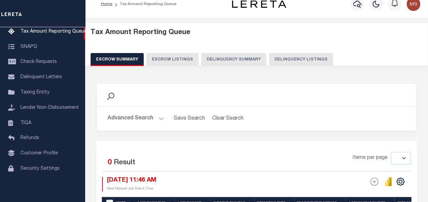
scroll to position [0, 0]
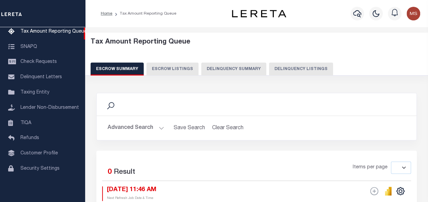
click at [160, 126] on button "Advanced Search" at bounding box center [136, 128] width 57 height 13
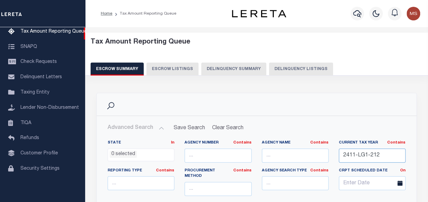
drag, startPoint x: 373, startPoint y: 157, endPoint x: 293, endPoint y: 147, distance: 80.3
paste input "2411-LG1-082"
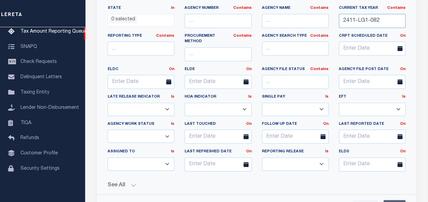
scroll to position [136, 0]
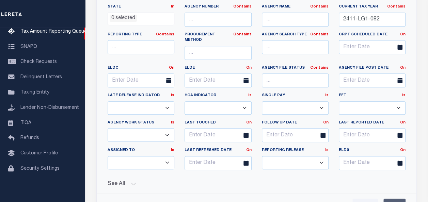
click at [397, 199] on input "Apply" at bounding box center [395, 206] width 22 height 14
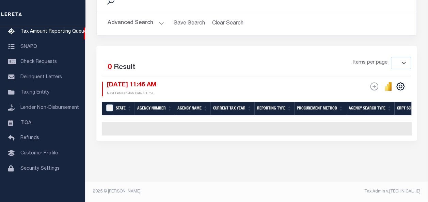
scroll to position [108, 0]
click at [162, 19] on button "Advanced Search" at bounding box center [136, 23] width 57 height 13
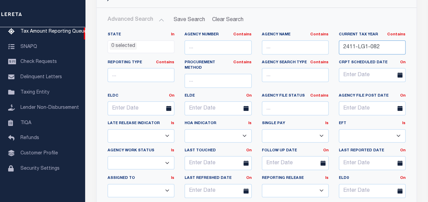
drag, startPoint x: 377, startPoint y: 46, endPoint x: 373, endPoint y: 46, distance: 3.7
click at [373, 46] on input "2411-LG1-082" at bounding box center [372, 48] width 67 height 14
click at [387, 47] on input "2411-LG1-082" at bounding box center [372, 48] width 67 height 14
type input "822411-LG1-0"
drag, startPoint x: 382, startPoint y: 46, endPoint x: 327, endPoint y: 45, distance: 54.9
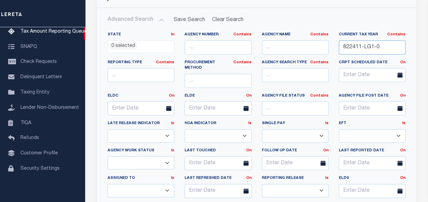
click at [327, 45] on div "State In In AK AL AR AZ CA CO CT DC DE FL GA GU HI IA ID IL IN KS KY LA MA MD M…" at bounding box center [257, 118] width 308 height 172
paste input "2411-LG1-213"
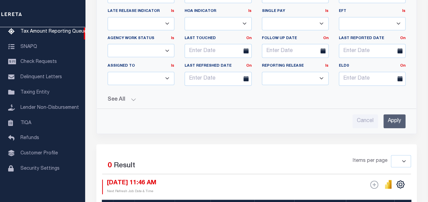
scroll to position [279, 0]
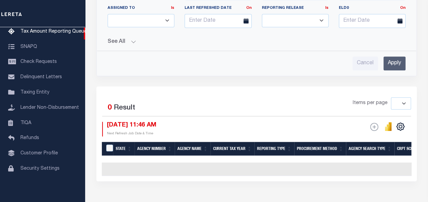
type input "2411-LG1-213"
click at [398, 57] on input "Apply" at bounding box center [395, 64] width 22 height 14
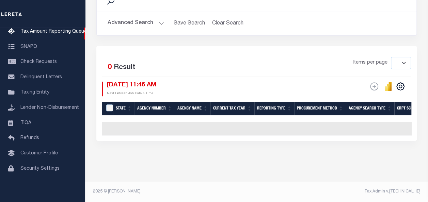
scroll to position [108, 0]
click at [159, 19] on button "Advanced Search" at bounding box center [136, 23] width 57 height 13
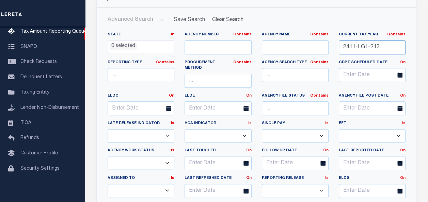
drag, startPoint x: 380, startPoint y: 47, endPoint x: 315, endPoint y: 41, distance: 65.3
click at [315, 41] on div "State In In AK AL AR AZ CA CO CT DC DE FL GA GU HI IA ID IL IN KS KY LA MA MD M…" at bounding box center [257, 118] width 308 height 172
paste input "2209-WILP-06"
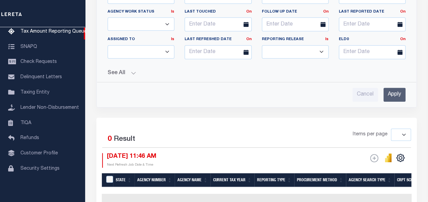
scroll to position [279, 0]
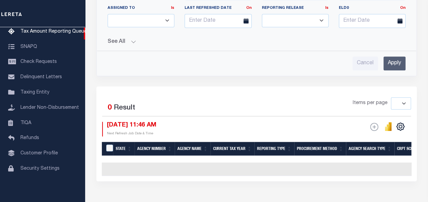
type input "2209-WILP-06"
click at [394, 57] on input "Apply" at bounding box center [395, 64] width 22 height 14
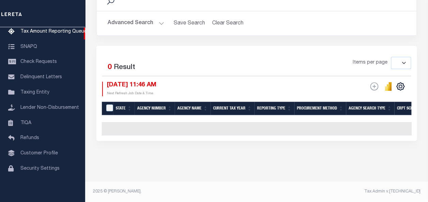
scroll to position [108, 0]
click at [159, 17] on button "Advanced Search" at bounding box center [136, 23] width 57 height 13
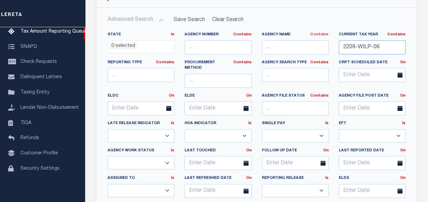
drag, startPoint x: 376, startPoint y: 46, endPoint x: 323, endPoint y: 32, distance: 55.2
click at [323, 32] on div "State In In AK AL AR AZ CA CO CT DC DE FL GA GU HI IA ID IL IN KS KY LA MA MD M…" at bounding box center [257, 118] width 308 height 172
paste input "2209-WILP-06"
type input "2209-WILP-06"
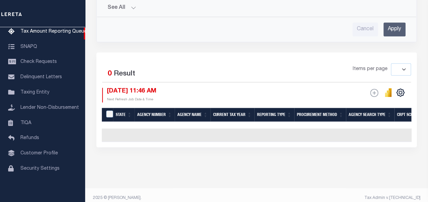
scroll to position [315, 0]
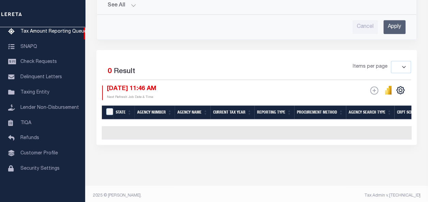
click at [397, 21] on input "Apply" at bounding box center [395, 27] width 22 height 14
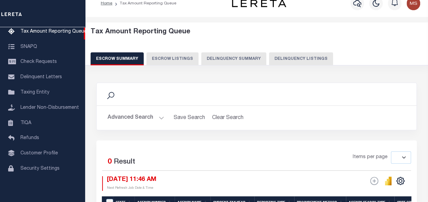
scroll to position [6, 0]
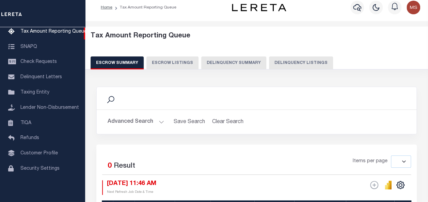
click at [160, 120] on button "Advanced Search" at bounding box center [136, 121] width 57 height 13
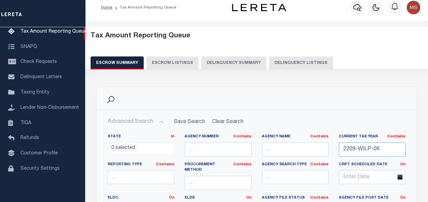
drag, startPoint x: 386, startPoint y: 151, endPoint x: 322, endPoint y: 142, distance: 64.0
paste input "64-020-050-005-00"
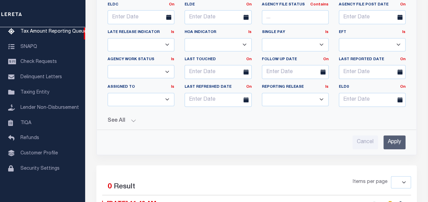
scroll to position [210, 0]
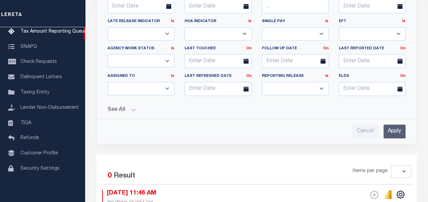
type input "64-020-050-005-00"
click at [397, 125] on input "Apply" at bounding box center [395, 132] width 22 height 14
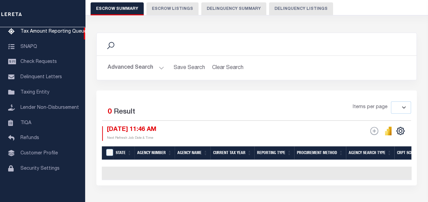
scroll to position [0, 0]
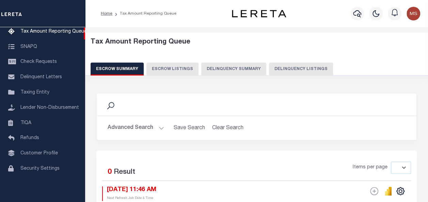
click at [283, 73] on button "Delinquency Listings" at bounding box center [301, 69] width 64 height 13
select select
select select "100"
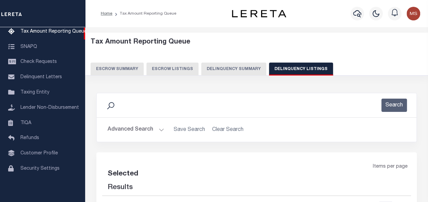
select select "100"
click at [159, 131] on button "Advanced Search" at bounding box center [136, 129] width 57 height 13
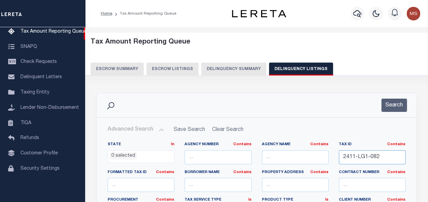
drag, startPoint x: 386, startPoint y: 159, endPoint x: 285, endPoint y: 164, distance: 100.9
paste input "64-020-050-005-00"
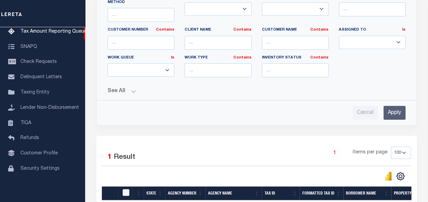
scroll to position [272, 0]
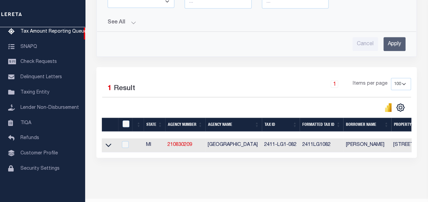
type input "64-020-050-005-00"
click at [395, 37] on input "Apply" at bounding box center [395, 44] width 22 height 14
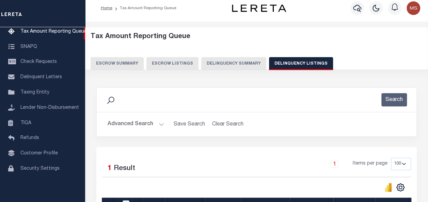
scroll to position [4, 0]
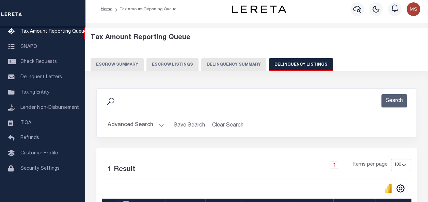
click at [160, 125] on button "Advanced Search" at bounding box center [136, 125] width 57 height 13
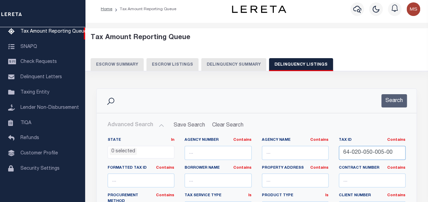
drag, startPoint x: 401, startPoint y: 153, endPoint x: 301, endPoint y: 148, distance: 100.6
paste input "2209-WILP-06"
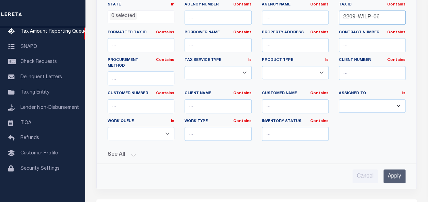
scroll to position [243, 0]
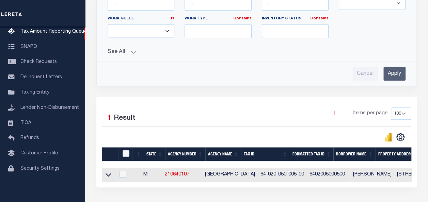
type input "2209-WILP-06"
click at [394, 67] on input "Apply" at bounding box center [395, 74] width 22 height 14
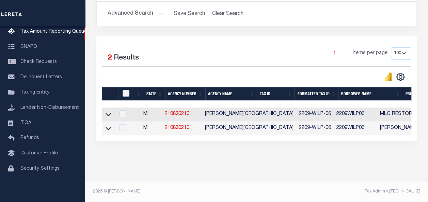
scroll to position [121, 0]
click at [106, 112] on icon at bounding box center [109, 114] width 6 height 7
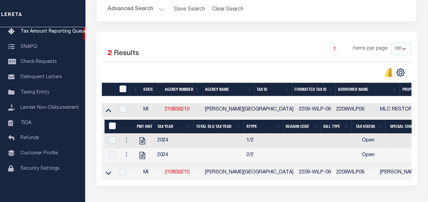
click at [159, 9] on button "Advanced Search" at bounding box center [136, 9] width 57 height 13
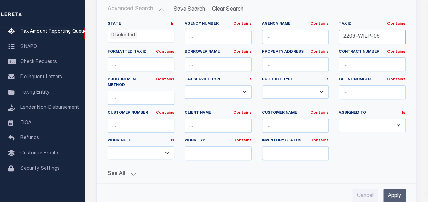
drag, startPoint x: 379, startPoint y: 35, endPoint x: 311, endPoint y: 25, distance: 68.8
click at [311, 25] on div "State In In AK AL AR AZ CA CO CT DC DE FL GA GU HI IA ID IL IN KS KY LA MA MD M…" at bounding box center [257, 93] width 308 height 144
paste input "2411-LG1-213"
type input "2411-LG1-213"
click at [398, 189] on input "Apply" at bounding box center [395, 196] width 22 height 14
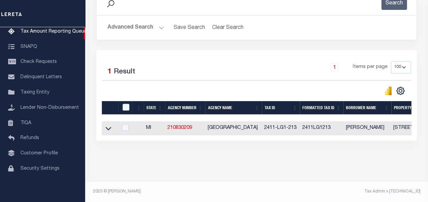
scroll to position [107, 0]
click at [108, 125] on icon at bounding box center [109, 128] width 6 height 7
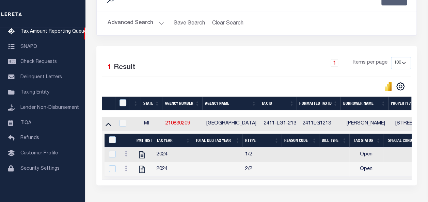
click at [153, 19] on button "Advanced Search" at bounding box center [136, 23] width 57 height 13
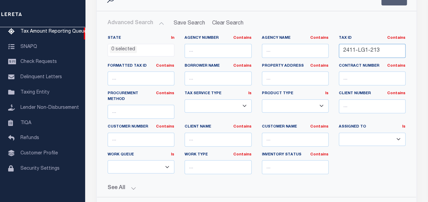
drag, startPoint x: 387, startPoint y: 53, endPoint x: 304, endPoint y: 45, distance: 83.8
click at [304, 46] on div "State In In AK AL AR AZ CA CO CT DC DE FL GA GU HI IA ID IL IN KS KY LA MA MD M…" at bounding box center [257, 107] width 308 height 144
paste input "2411-LG1-082"
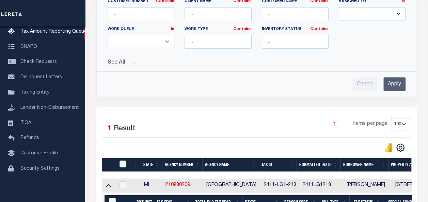
scroll to position [243, 0]
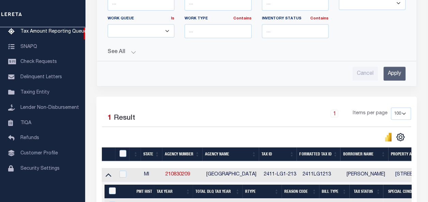
type input "2411-LG1-082"
click at [396, 67] on input "Apply" at bounding box center [395, 74] width 22 height 14
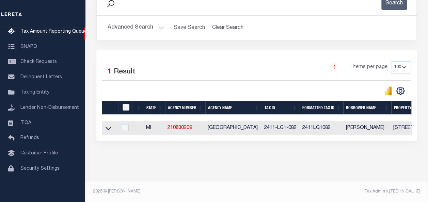
scroll to position [107, 0]
click at [108, 127] on icon at bounding box center [109, 128] width 6 height 3
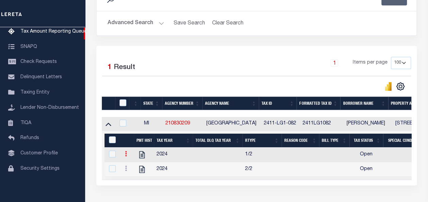
click at [125, 154] on icon at bounding box center [126, 153] width 2 height 5
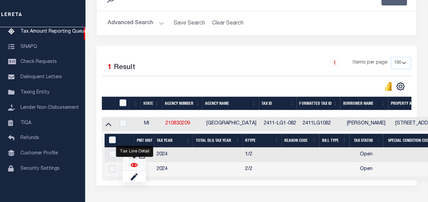
click at [134, 166] on img "" at bounding box center [134, 165] width 7 height 7
checkbox input "true"
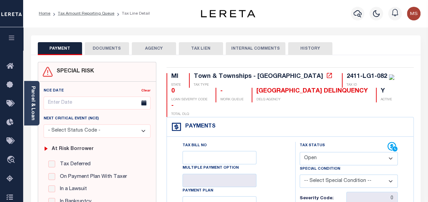
click at [345, 152] on select "- Select Status Code - Open Due/Unpaid Paid Incomplete No Tax Due Internal Refu…" at bounding box center [349, 158] width 98 height 13
select select "PYD"
click at [300, 152] on select "- Select Status Code - Open Due/Unpaid Paid Incomplete No Tax Due Internal Refu…" at bounding box center [349, 158] width 98 height 13
type input "[DATE]"
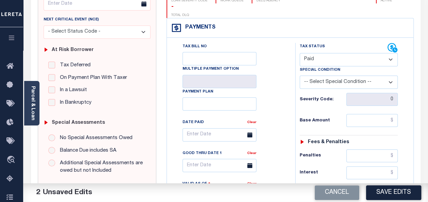
scroll to position [136, 0]
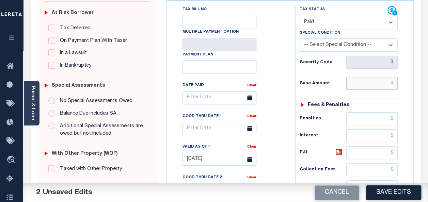
click at [356, 77] on input "text" at bounding box center [371, 83] width 51 height 13
type input "$0.00"
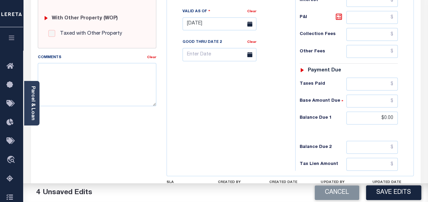
scroll to position [272, 0]
click at [114, 78] on textarea "Comments" at bounding box center [97, 83] width 119 height 43
click at [115, 80] on textarea "Comments" at bounding box center [97, 83] width 119 height 43
paste textarea "spoke with t/c [PERSON_NAME] no taxes are due"
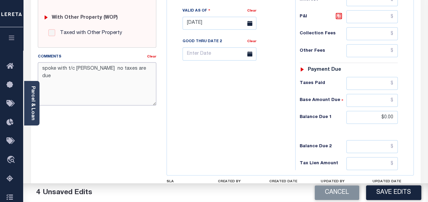
drag, startPoint x: 87, startPoint y: 68, endPoint x: 75, endPoint y: 67, distance: 12.3
click at [75, 67] on textarea "spoke with t/c [PERSON_NAME] no taxes are due" at bounding box center [97, 83] width 119 height 43
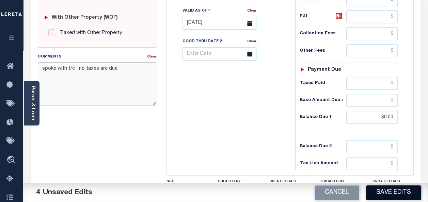
type textarea "spoke with t/c no taxes are due"
click at [398, 197] on button "Save Edits" at bounding box center [393, 193] width 55 height 15
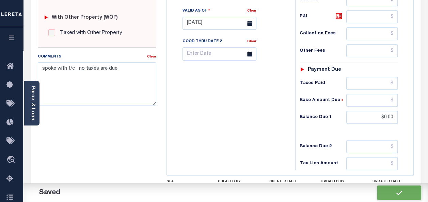
checkbox input "false"
type input "$0"
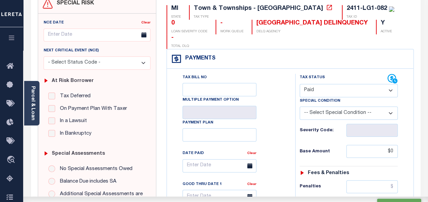
scroll to position [0, 0]
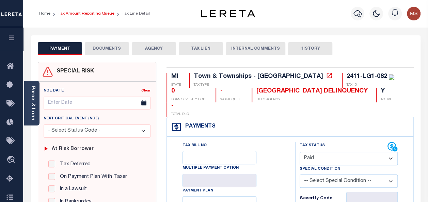
click at [96, 14] on link "Tax Amount Reporting Queue" at bounding box center [86, 14] width 57 height 4
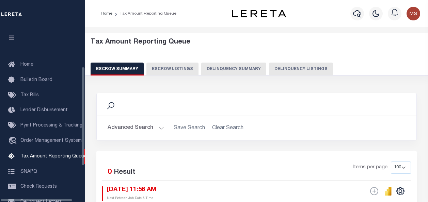
select select "100"
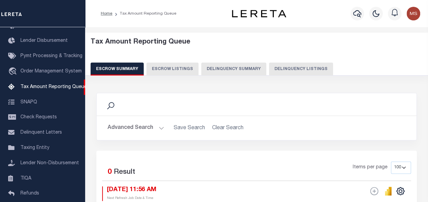
click at [308, 69] on button "Delinquency Listings" at bounding box center [301, 69] width 64 height 13
select select "100"
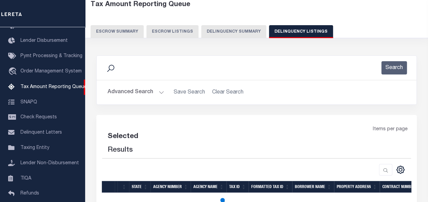
select select "100"
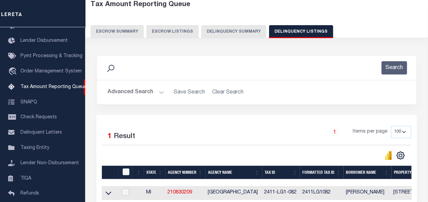
scroll to position [107, 0]
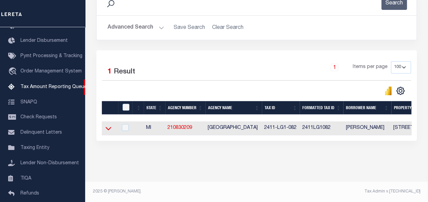
click at [109, 125] on icon at bounding box center [109, 128] width 6 height 7
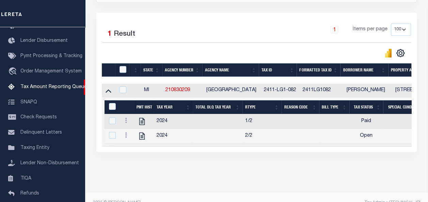
scroll to position [141, 0]
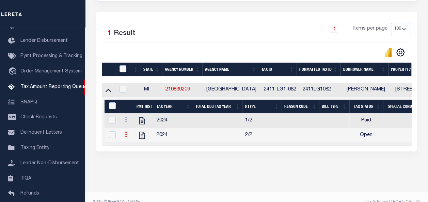
click at [127, 137] on link at bounding box center [125, 135] width 7 height 5
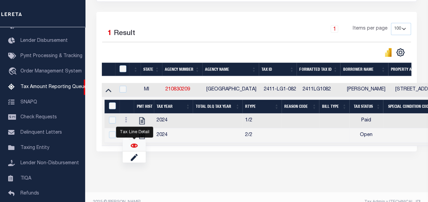
click at [135, 148] on img "" at bounding box center [134, 145] width 7 height 7
checkbox input "true"
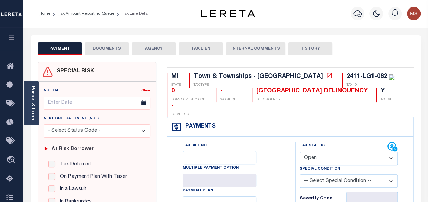
click at [326, 152] on select "- Select Status Code - Open Due/Unpaid Paid Incomplete No Tax Due Internal Refu…" at bounding box center [349, 158] width 98 height 13
select select "PYD"
click at [300, 152] on select "- Select Status Code - Open Due/Unpaid Paid Incomplete No Tax Due Internal Refu…" at bounding box center [349, 158] width 98 height 13
type input "[DATE]"
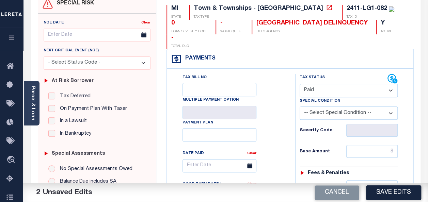
scroll to position [102, 0]
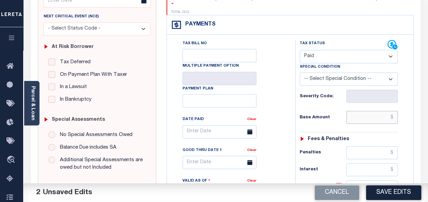
click at [366, 111] on input "text" at bounding box center [371, 117] width 51 height 13
type input "$0.00"
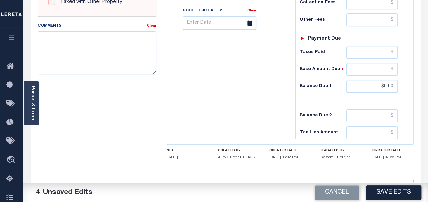
scroll to position [310, 0]
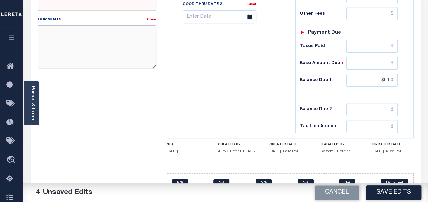
click at [59, 40] on textarea "Comments" at bounding box center [97, 46] width 119 height 43
paste textarea "spoke with t/c [PERSON_NAME] no taxes are due"
drag, startPoint x: 89, startPoint y: 31, endPoint x: 75, endPoint y: 31, distance: 13.6
click at [75, 31] on textarea "spoke with t/c [PERSON_NAME] no taxes are due" at bounding box center [97, 46] width 119 height 43
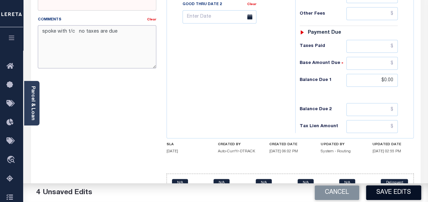
type textarea "spoke with t/c no taxes are due"
click at [392, 196] on button "Save Edits" at bounding box center [393, 193] width 55 height 15
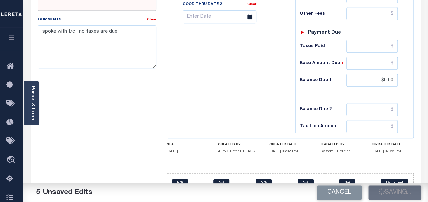
checkbox input "false"
type input "$0"
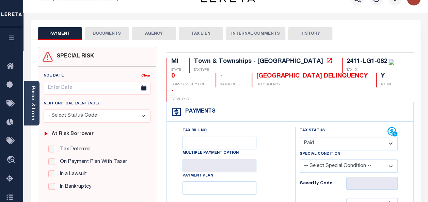
scroll to position [0, 0]
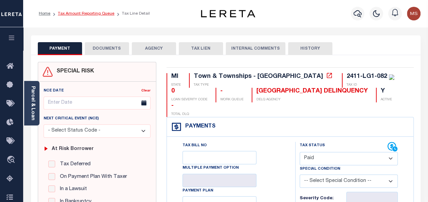
click at [90, 14] on link "Tax Amount Reporting Queue" at bounding box center [86, 14] width 57 height 4
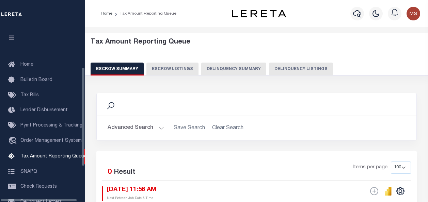
select select "100"
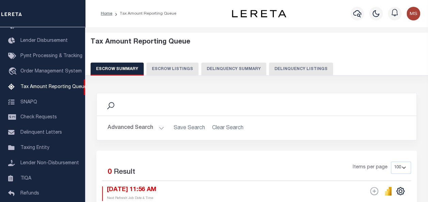
click at [296, 69] on button "Delinquency Listings" at bounding box center [301, 69] width 64 height 13
select select "100"
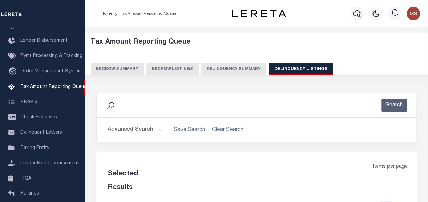
select select "100"
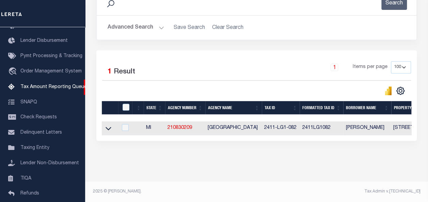
scroll to position [107, 0]
click at [106, 127] on icon at bounding box center [109, 128] width 6 height 3
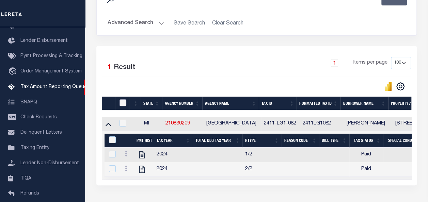
click at [121, 103] on input "checkbox" at bounding box center [123, 102] width 7 height 7
checkbox input "true"
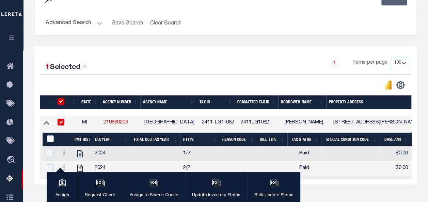
click at [48, 136] on input "&nbsp;" at bounding box center [50, 139] width 7 height 7
checkbox input "true"
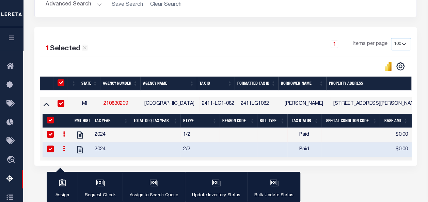
scroll to position [159, 0]
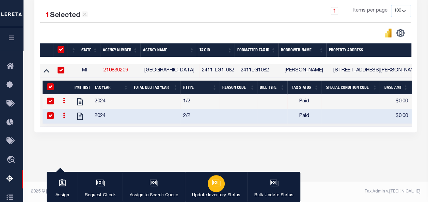
click at [214, 188] on div "button" at bounding box center [216, 183] width 17 height 17
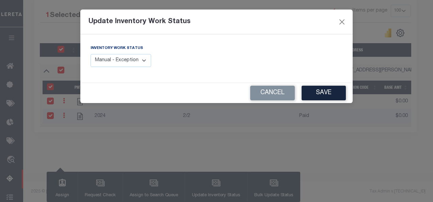
drag, startPoint x: 128, startPoint y: 62, endPoint x: 134, endPoint y: 66, distance: 7.2
click at [128, 62] on select "Manual - Exception Pended - Awaiting Search Late Add Exception Completed" at bounding box center [121, 60] width 61 height 13
select select "4"
click at [91, 54] on select "Manual - Exception Pended - Awaiting Search Late Add Exception Completed" at bounding box center [121, 60] width 61 height 13
click at [324, 94] on button "Save" at bounding box center [324, 93] width 44 height 15
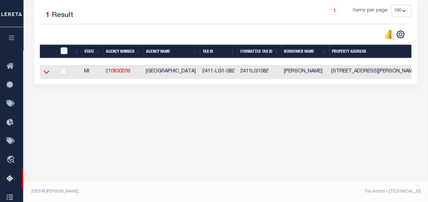
click at [45, 74] on icon at bounding box center [47, 71] width 6 height 7
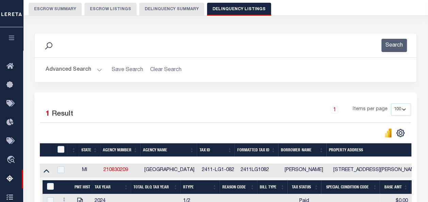
scroll to position [57, 0]
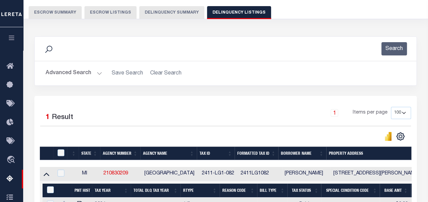
click at [98, 74] on button "Advanced Search" at bounding box center [74, 73] width 57 height 13
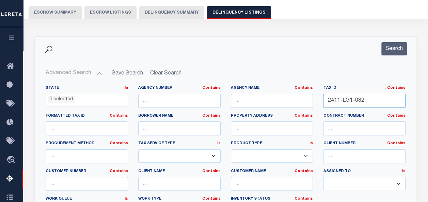
drag, startPoint x: 379, startPoint y: 103, endPoint x: 290, endPoint y: 179, distance: 117.1
click at [301, 110] on div "State In In AK AL AR AZ CA CO CT DC DE FL GA GU HI IA ID IL IN KS KY LA MA MD M…" at bounding box center [226, 154] width 370 height 139
paste input "Retrieving data. Wait a few seconds and try to cut or copy again."
type input "Retrieving data. Wait a few seconds and try to cut or copy again."
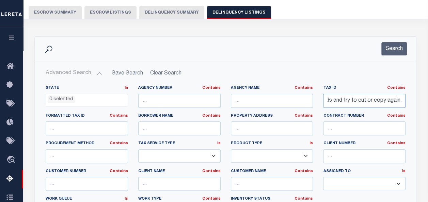
scroll to position [0, 0]
click at [393, 97] on input "Retrieving data. Wait a few seconds and try to cut or copy again." at bounding box center [364, 101] width 82 height 14
paste input "2411-LG1-212"
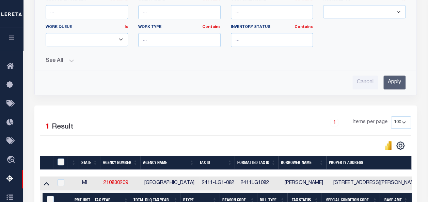
scroll to position [261, 0]
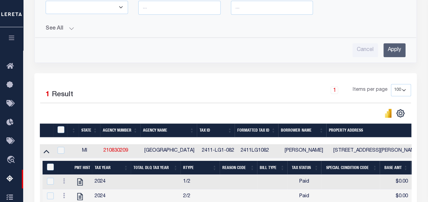
type input "2411-LG1-212"
click at [396, 48] on input "Apply" at bounding box center [395, 50] width 22 height 14
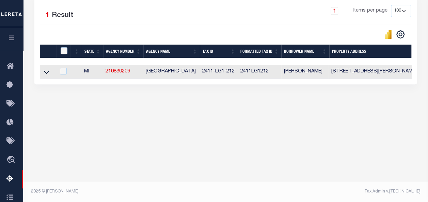
scroll to position [156, 0]
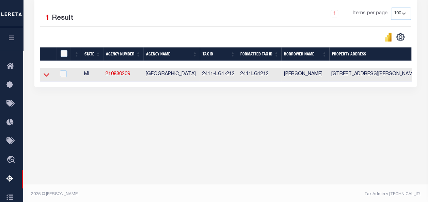
click at [49, 76] on icon at bounding box center [47, 74] width 6 height 7
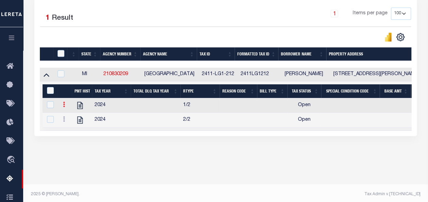
click at [66, 104] on link at bounding box center [63, 105] width 7 height 5
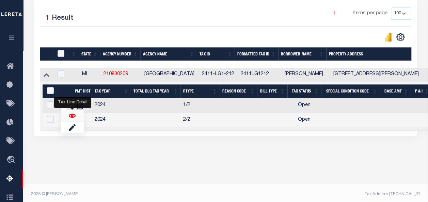
click at [73, 118] on img "" at bounding box center [72, 115] width 7 height 7
checkbox input "false"
checkbox input "true"
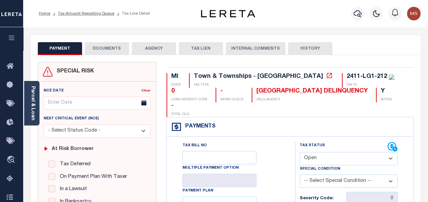
click at [316, 152] on select "- Select Status Code - Open Due/Unpaid Paid Incomplete No Tax Due Internal Refu…" at bounding box center [349, 158] width 98 height 13
select select "PYD"
click at [300, 152] on select "- Select Status Code - Open Due/Unpaid Paid Incomplete No Tax Due Internal Refu…" at bounding box center [349, 158] width 98 height 13
type input "[DATE]"
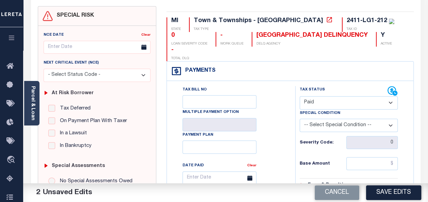
scroll to position [68, 0]
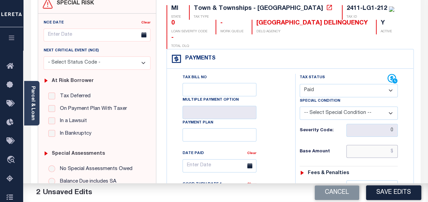
drag, startPoint x: 368, startPoint y: 137, endPoint x: 368, endPoint y: 132, distance: 4.1
click at [368, 145] on input "text" at bounding box center [371, 151] width 51 height 13
type input "$0.00"
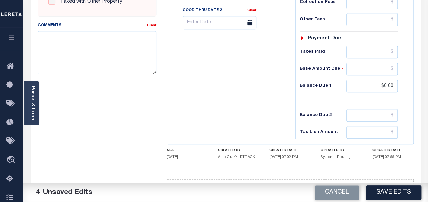
scroll to position [310, 0]
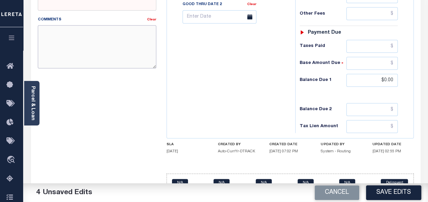
click at [97, 48] on textarea "Comments" at bounding box center [97, 46] width 119 height 43
click at [87, 51] on textarea "Comments" at bounding box center [97, 46] width 119 height 43
paste textarea "spoke with t/c [PERSON_NAME] no taxes are due"
drag, startPoint x: 90, startPoint y: 30, endPoint x: 73, endPoint y: 27, distance: 16.9
click at [73, 27] on textarea "spoke with t/c [PERSON_NAME] no taxes are due" at bounding box center [97, 46] width 119 height 43
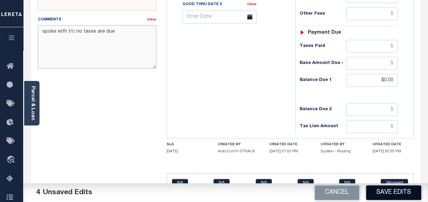
type textarea "spoke with t/c no taxes are due"
click at [396, 189] on button "Save Edits" at bounding box center [393, 193] width 55 height 15
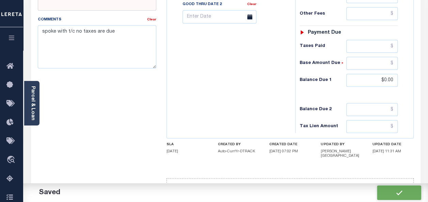
checkbox input "false"
type input "$0"
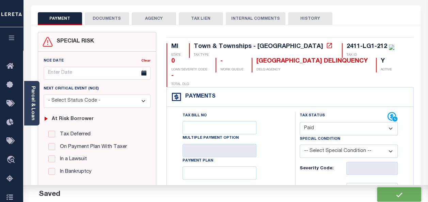
scroll to position [0, 0]
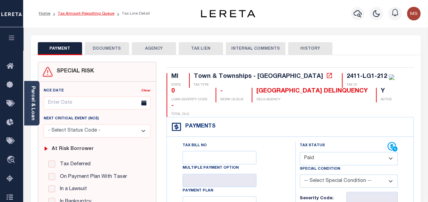
click at [84, 14] on link "Tax Amount Reporting Queue" at bounding box center [86, 14] width 57 height 4
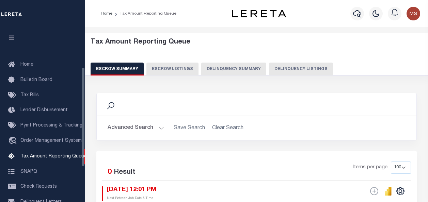
select select "100"
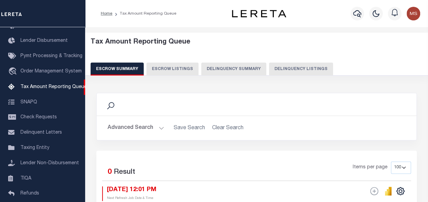
click at [278, 70] on button "Delinquency Listings" at bounding box center [301, 69] width 64 height 13
select select "100"
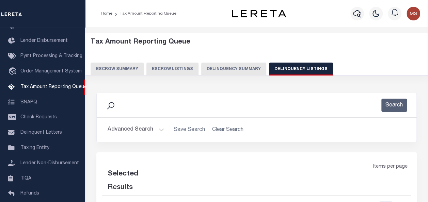
select select "100"
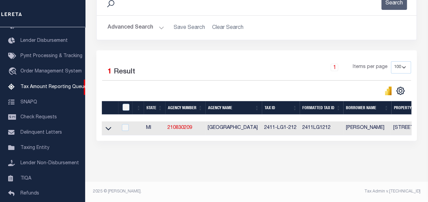
scroll to position [107, 0]
click at [109, 125] on icon at bounding box center [109, 128] width 6 height 7
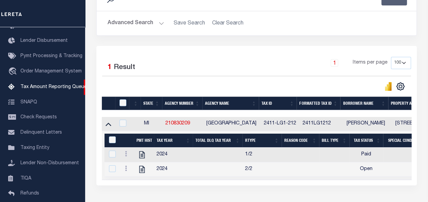
scroll to position [111, 0]
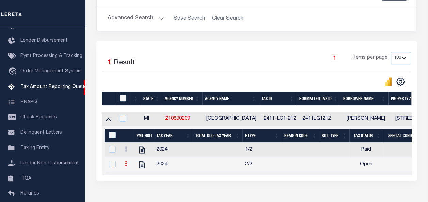
click at [125, 164] on icon at bounding box center [126, 163] width 2 height 5
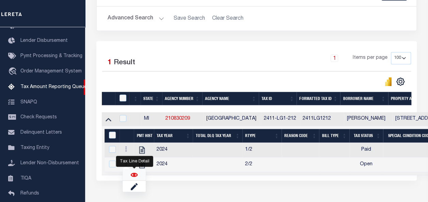
click at [136, 176] on img "" at bounding box center [134, 175] width 7 height 7
checkbox input "true"
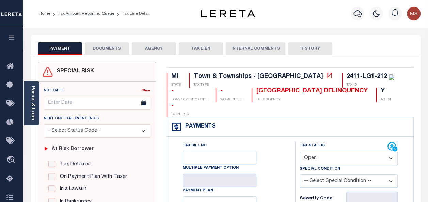
click at [335, 152] on select "- Select Status Code - Open Due/Unpaid Paid Incomplete No Tax Due Internal Refu…" at bounding box center [349, 158] width 98 height 13
select select "DUE"
click at [300, 152] on select "- Select Status Code - Open Due/Unpaid Paid Incomplete No Tax Due Internal Refu…" at bounding box center [349, 158] width 98 height 13
type input "[DATE]"
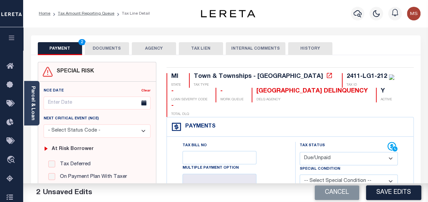
drag, startPoint x: 327, startPoint y: 141, endPoint x: 327, endPoint y: 138, distance: 3.4
click at [327, 152] on select "- Select Status Code - Open Due/Unpaid Paid Incomplete No Tax Due Internal Refu…" at bounding box center [349, 158] width 98 height 13
select select "PYD"
click at [300, 152] on select "- Select Status Code - Open Due/Unpaid Paid Incomplete No Tax Due Internal Refu…" at bounding box center [349, 158] width 98 height 13
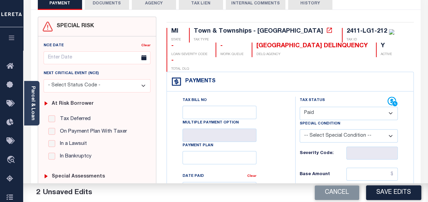
scroll to position [102, 0]
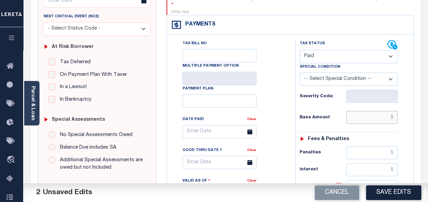
click at [376, 111] on input "text" at bounding box center [371, 117] width 51 height 13
type input "$0.00"
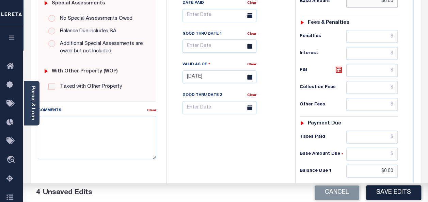
scroll to position [272, 0]
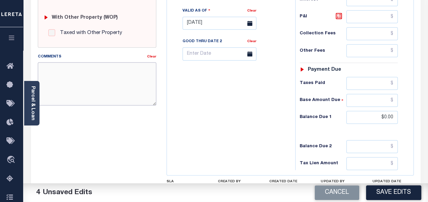
drag, startPoint x: 93, startPoint y: 69, endPoint x: 94, endPoint y: 78, distance: 8.2
click at [93, 69] on textarea "Comments" at bounding box center [97, 83] width 119 height 43
click at [98, 80] on textarea "Comments" at bounding box center [97, 83] width 119 height 43
paste textarea "spoke with t/c [PERSON_NAME] no taxes are due"
drag, startPoint x: 87, startPoint y: 69, endPoint x: 74, endPoint y: 67, distance: 13.0
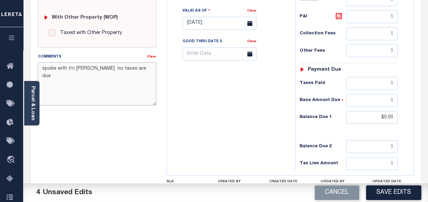
click at [74, 67] on textarea "spoke with t/c [PERSON_NAME] no taxes are due" at bounding box center [97, 83] width 119 height 43
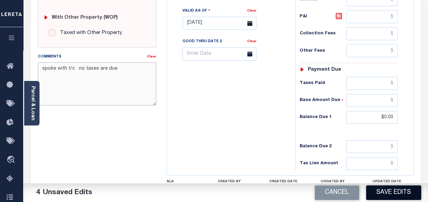
type textarea "spoke with t/c no taxes are due"
click at [391, 197] on button "Save Edits" at bounding box center [393, 193] width 55 height 15
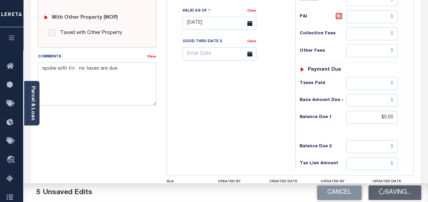
checkbox input "false"
type input "$0"
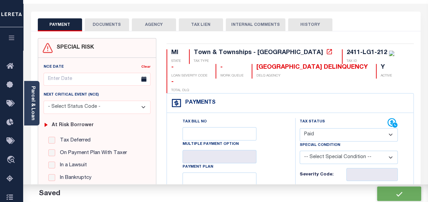
scroll to position [0, 0]
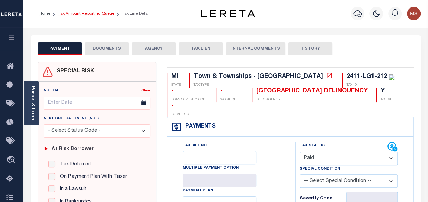
click at [95, 12] on link "Tax Amount Reporting Queue" at bounding box center [86, 14] width 57 height 4
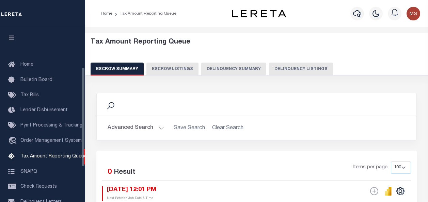
select select "100"
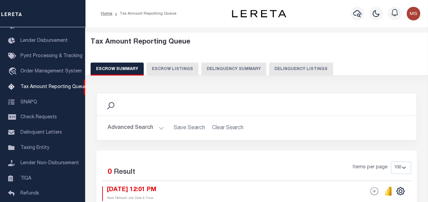
drag, startPoint x: 288, startPoint y: 67, endPoint x: 289, endPoint y: 74, distance: 6.8
click at [290, 65] on button "Delinquency Listings" at bounding box center [301, 69] width 64 height 13
select select "100"
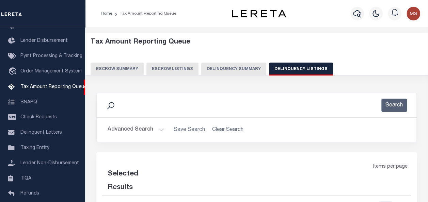
select select "100"
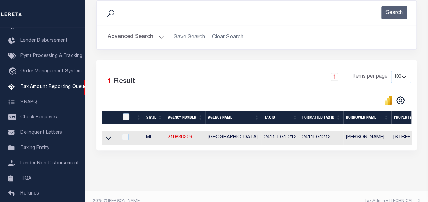
scroll to position [102, 0]
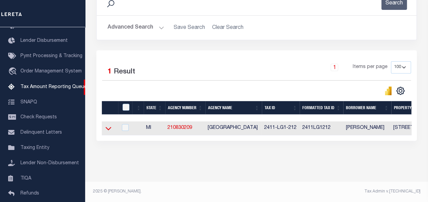
click at [108, 130] on icon at bounding box center [109, 128] width 6 height 3
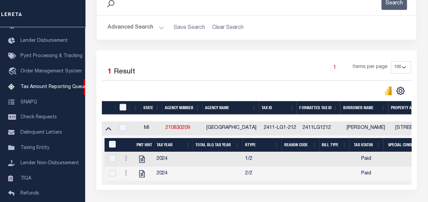
click at [123, 109] on input "checkbox" at bounding box center [123, 107] width 7 height 7
checkbox input "true"
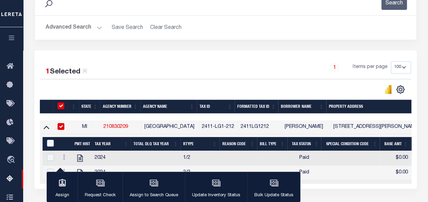
scroll to position [159, 0]
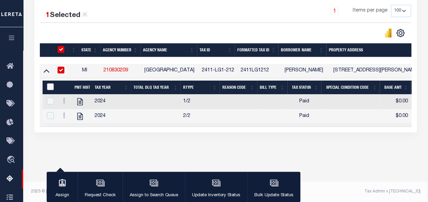
click at [49, 87] on input "&nbsp;" at bounding box center [50, 86] width 7 height 7
checkbox input "true"
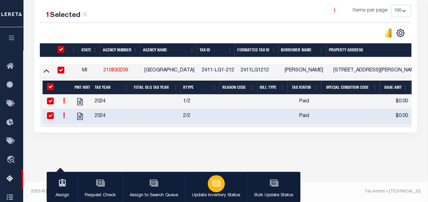
click at [215, 184] on icon "button" at bounding box center [215, 182] width 5 height 3
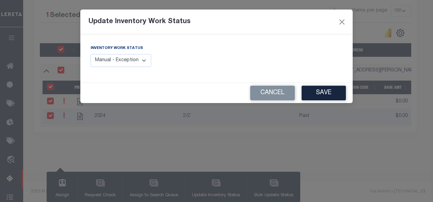
click at [131, 59] on select "Manual - Exception Pended - Awaiting Search Late Add Exception Completed" at bounding box center [121, 60] width 61 height 13
select select "4"
click at [91, 54] on select "Manual - Exception Pended - Awaiting Search Late Add Exception Completed" at bounding box center [121, 60] width 61 height 13
click at [331, 94] on button "Save" at bounding box center [324, 93] width 44 height 15
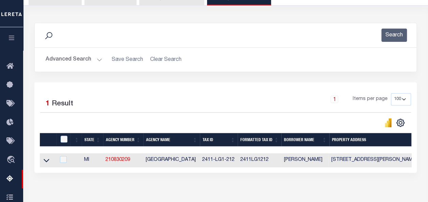
scroll to position [57, 0]
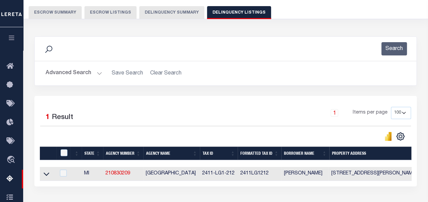
click at [95, 72] on button "Advanced Search" at bounding box center [74, 73] width 57 height 13
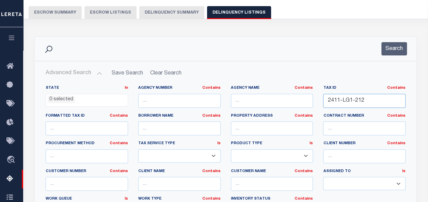
drag, startPoint x: 380, startPoint y: 103, endPoint x: 310, endPoint y: 99, distance: 70.6
click at [310, 99] on div "State In In AK AL AR AZ CA CO CT DC DE FL GA GU HI IA ID IL IN KS KY LA MA MD M…" at bounding box center [226, 154] width 370 height 139
paste input "2411-LG1-213"
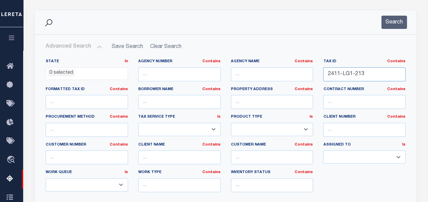
scroll to position [159, 0]
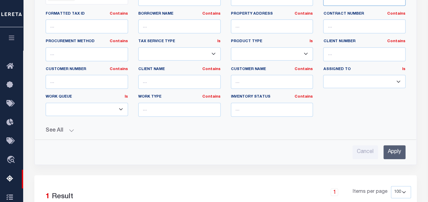
type input "2411-LG1-213"
click at [398, 148] on input "Apply" at bounding box center [395, 152] width 22 height 14
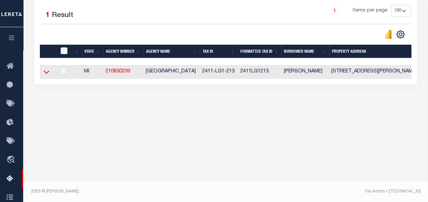
click at [45, 73] on icon at bounding box center [47, 72] width 6 height 3
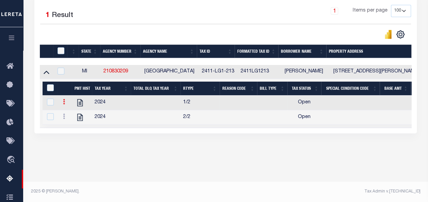
click at [65, 103] on icon at bounding box center [64, 101] width 2 height 5
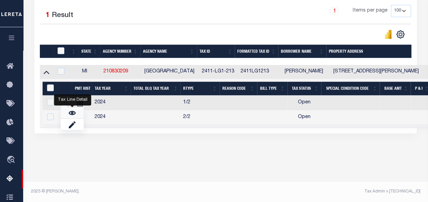
click at [72, 115] on img "" at bounding box center [72, 113] width 7 height 7
checkbox input "false"
checkbox input "true"
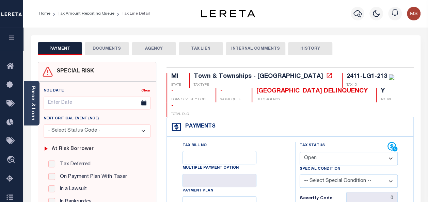
click at [331, 152] on select "- Select Status Code - Open Due/Unpaid Paid Incomplete No Tax Due Internal Refu…" at bounding box center [349, 158] width 98 height 13
select select "PYD"
click at [300, 152] on select "- Select Status Code - Open Due/Unpaid Paid Incomplete No Tax Due Internal Refu…" at bounding box center [349, 158] width 98 height 13
type input "[DATE]"
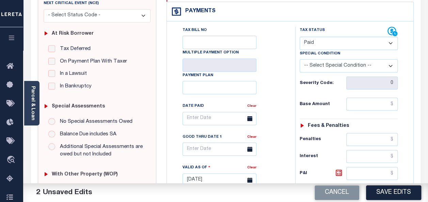
scroll to position [136, 0]
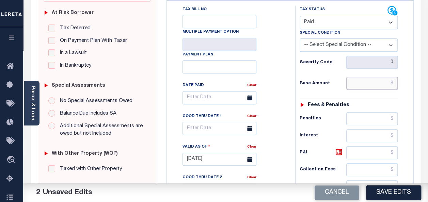
click at [365, 77] on input "text" at bounding box center [371, 83] width 51 height 13
type input "$0.00"
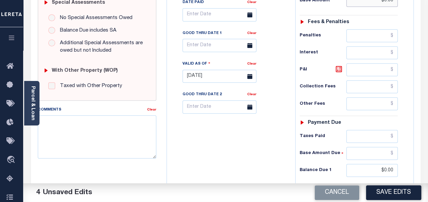
scroll to position [307, 0]
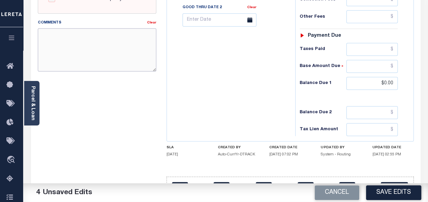
click at [76, 45] on textarea "Comments" at bounding box center [97, 49] width 119 height 43
click at [67, 34] on textarea "Comments" at bounding box center [97, 49] width 119 height 43
paste textarea "spoke with t/c Nancy no taxes are due"
drag, startPoint x: 87, startPoint y: 34, endPoint x: 76, endPoint y: 34, distance: 11.6
click at [76, 34] on textarea "spoke with t/c Nancy no taxes are due" at bounding box center [97, 49] width 119 height 43
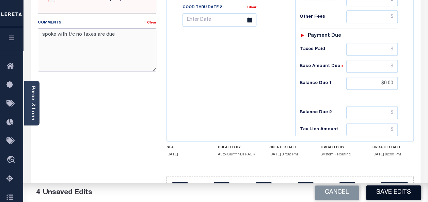
type textarea "spoke with t/c no taxes are due"
click at [400, 194] on button "Save Edits" at bounding box center [393, 193] width 55 height 15
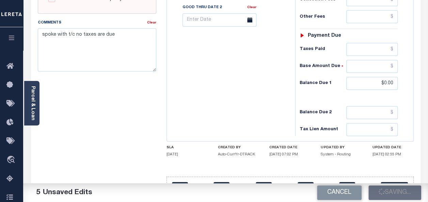
checkbox input "false"
type input "$0"
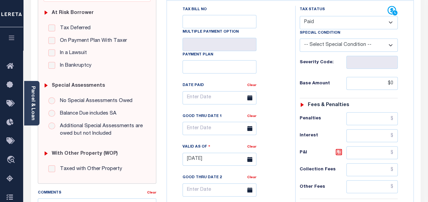
scroll to position [0, 0]
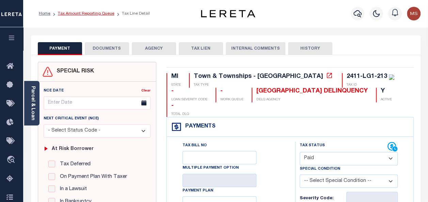
click at [87, 13] on link "Tax Amount Reporting Queue" at bounding box center [86, 14] width 57 height 4
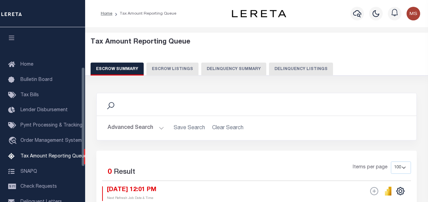
select select "100"
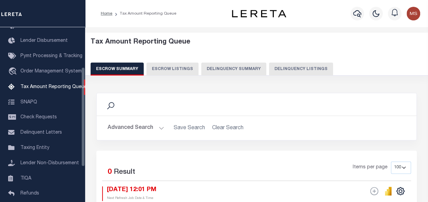
click at [289, 66] on button "Delinquency Listings" at bounding box center [301, 69] width 64 height 13
select select "100"
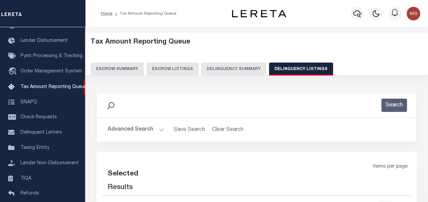
select select "100"
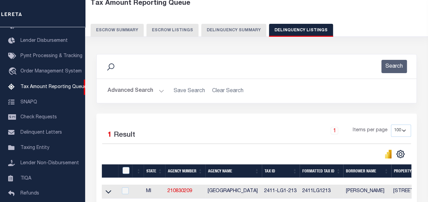
scroll to position [102, 0]
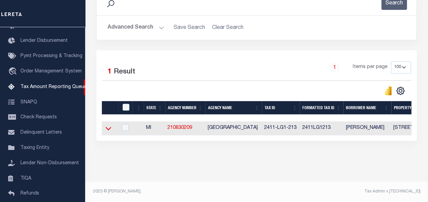
click at [109, 130] on icon at bounding box center [109, 128] width 6 height 3
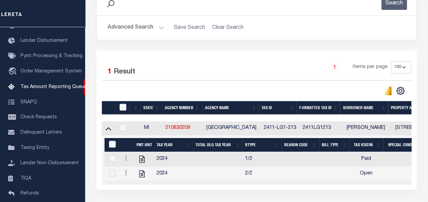
scroll to position [141, 0]
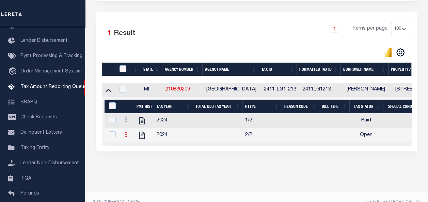
click at [126, 134] on icon at bounding box center [126, 134] width 2 height 5
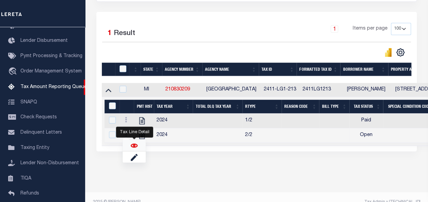
click at [134, 146] on img "" at bounding box center [134, 145] width 7 height 7
checkbox input "true"
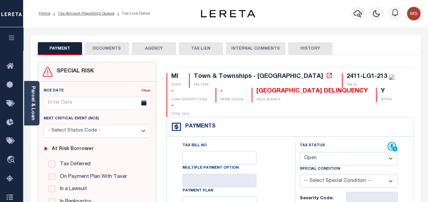
click at [337, 152] on select "- Select Status Code - Open Due/Unpaid Paid Incomplete No Tax Due Internal Refu…" at bounding box center [349, 158] width 98 height 13
select select "PYD"
click at [300, 152] on select "- Select Status Code - Open Due/Unpaid Paid Incomplete No Tax Due Internal Refu…" at bounding box center [349, 158] width 98 height 13
type input "[DATE]"
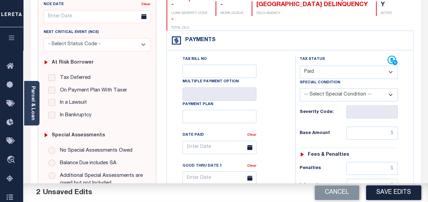
scroll to position [102, 0]
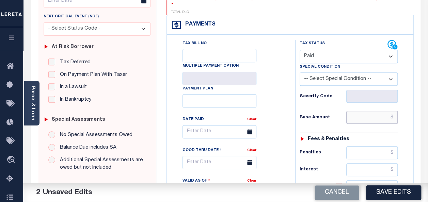
click at [363, 111] on input "text" at bounding box center [371, 117] width 51 height 13
type input "$0.00"
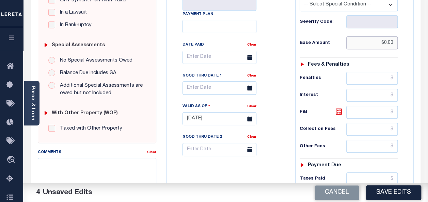
scroll to position [204, 0]
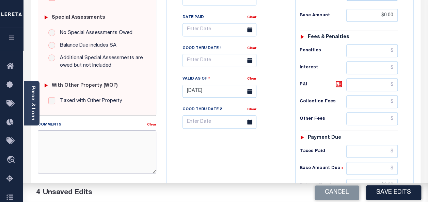
click at [72, 140] on textarea "Comments" at bounding box center [97, 151] width 119 height 43
paste textarea "spoke with t/c [PERSON_NAME] no taxes are due"
drag, startPoint x: 91, startPoint y: 137, endPoint x: 75, endPoint y: 138, distance: 16.1
click at [75, 138] on textarea "spoke with t/c [PERSON_NAME] no taxes are due" at bounding box center [97, 151] width 119 height 43
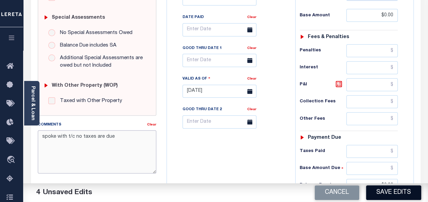
type textarea "spoke with t/c no taxes are due"
click at [383, 197] on button "Save Edits" at bounding box center [393, 193] width 55 height 15
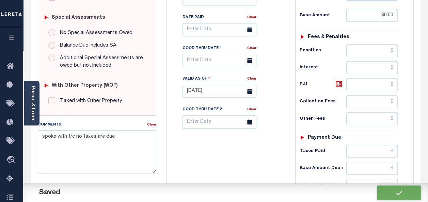
checkbox input "false"
type input "$0"
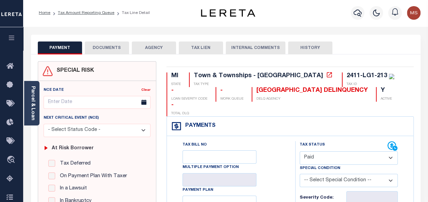
scroll to position [0, 0]
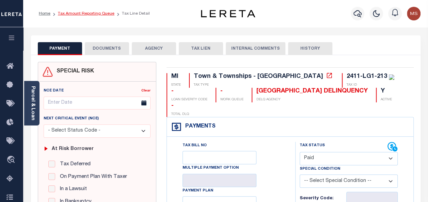
click at [90, 13] on link "Tax Amount Reporting Queue" at bounding box center [86, 14] width 57 height 4
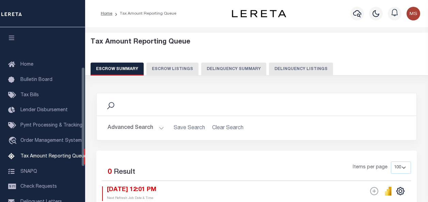
select select "100"
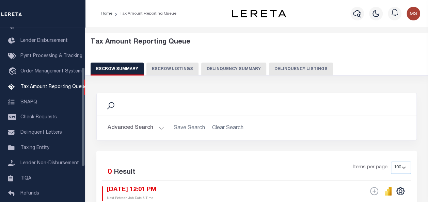
click at [301, 69] on button "Delinquency Listings" at bounding box center [301, 69] width 64 height 13
select select "100"
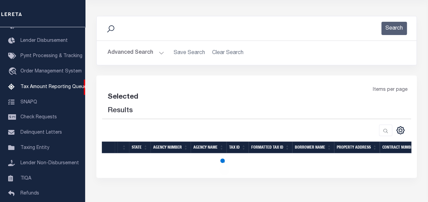
select select "100"
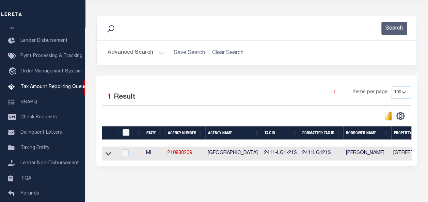
scroll to position [102, 0]
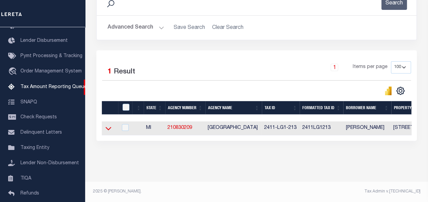
click at [110, 130] on icon at bounding box center [109, 128] width 6 height 7
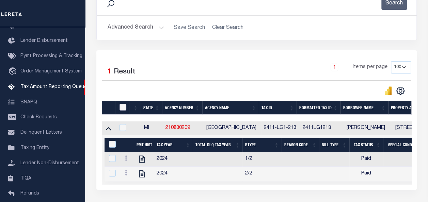
click at [123, 108] on input "checkbox" at bounding box center [123, 107] width 7 height 7
checkbox input "true"
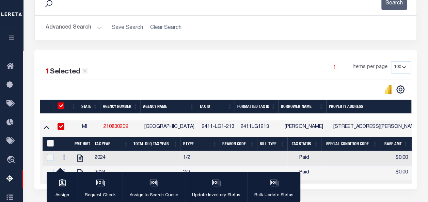
click at [49, 143] on input "&nbsp;" at bounding box center [50, 143] width 7 height 7
checkbox input "true"
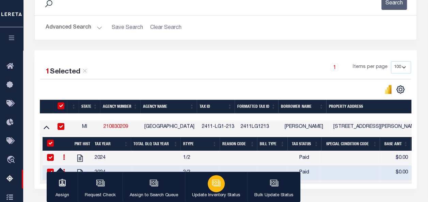
click at [220, 182] on div "button" at bounding box center [216, 183] width 17 height 17
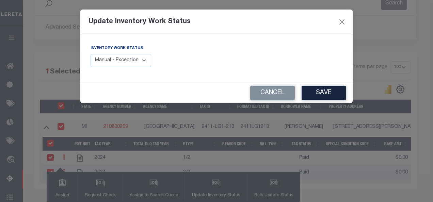
click at [140, 62] on select "Manual - Exception Pended - Awaiting Search Late Add Exception Completed" at bounding box center [121, 60] width 61 height 13
select select "4"
click at [91, 54] on select "Manual - Exception Pended - Awaiting Search Late Add Exception Completed" at bounding box center [121, 60] width 61 height 13
click at [322, 91] on button "Save" at bounding box center [324, 93] width 44 height 15
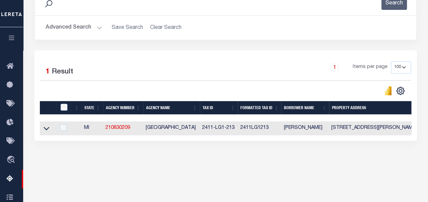
click at [101, 26] on h2 "Advanced Search Save Search Clear Search tblassign_wrapper_dynamictable_____Def…" at bounding box center [225, 27] width 371 height 13
click at [97, 27] on button "Advanced Search" at bounding box center [74, 27] width 57 height 13
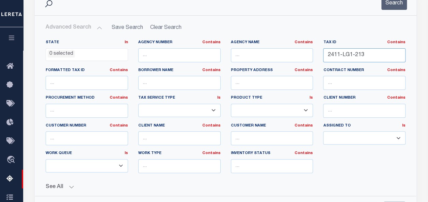
drag, startPoint x: 371, startPoint y: 53, endPoint x: 315, endPoint y: 48, distance: 56.1
click at [315, 48] on div "State In In AK AL AR AZ CA CO CT DC DE FL GA GU HI IA ID IL IN KS KY LA MA MD M…" at bounding box center [226, 109] width 370 height 139
paste input "2209-WILP-06"
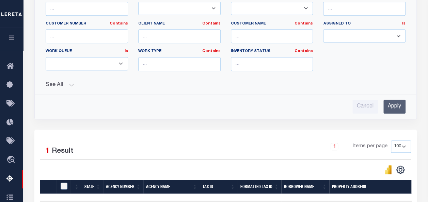
type input "2209-WILP-06"
click at [396, 103] on input "Apply" at bounding box center [395, 107] width 22 height 14
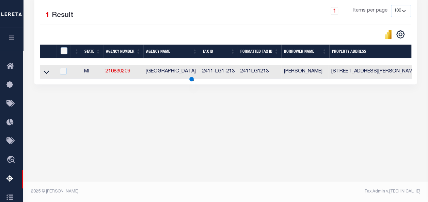
scroll to position [159, 0]
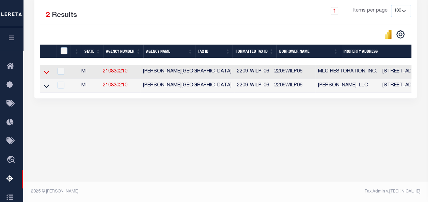
click at [49, 72] on icon at bounding box center [47, 72] width 6 height 3
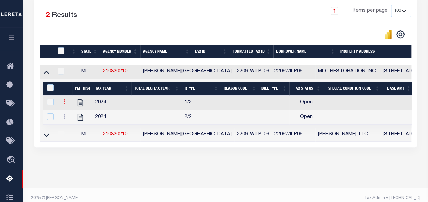
click at [67, 106] on link at bounding box center [64, 102] width 7 height 5
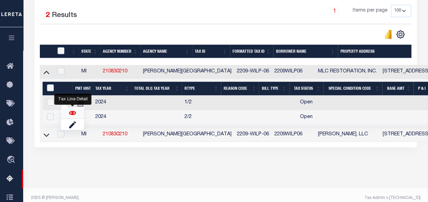
click at [72, 112] on img "" at bounding box center [72, 113] width 7 height 7
checkbox input "false"
checkbox input "true"
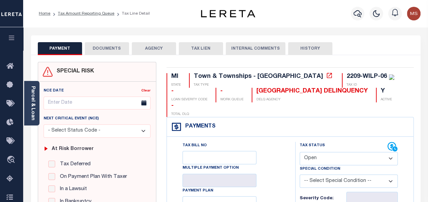
click at [338, 152] on select "- Select Status Code - Open Due/Unpaid Paid Incomplete No Tax Due Internal Refu…" at bounding box center [349, 158] width 98 height 13
select select "PYD"
click at [300, 152] on select "- Select Status Code - Open Due/Unpaid Paid Incomplete No Tax Due Internal Refu…" at bounding box center [349, 158] width 98 height 13
type input "[DATE]"
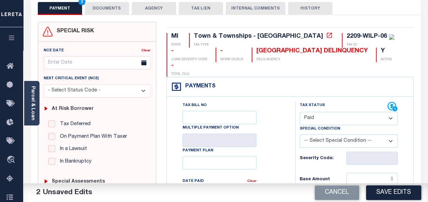
scroll to position [102, 0]
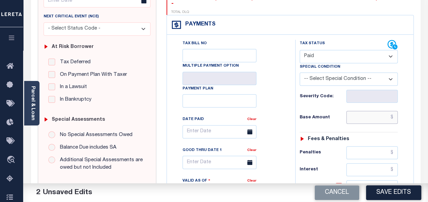
click at [370, 111] on input "text" at bounding box center [371, 117] width 51 height 13
type input "$0.00"
click at [301, 137] on div "Fees & Penalties" at bounding box center [349, 140] width 98 height 6
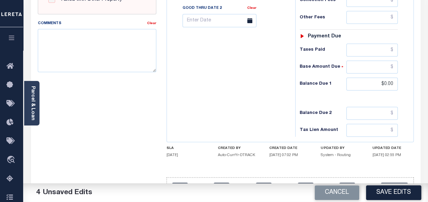
scroll to position [307, 0]
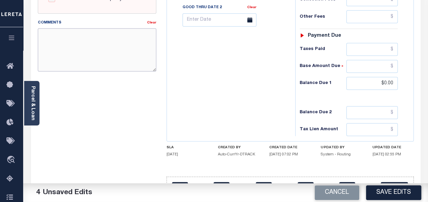
click at [114, 46] on textarea "Comments" at bounding box center [97, 49] width 119 height 43
click at [75, 44] on textarea "Comments" at bounding box center [97, 49] width 119 height 43
paste textarea "spoke with t/c [PERSON_NAME] no taxes are due"
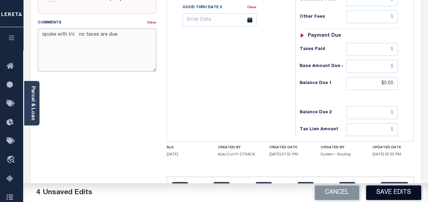
type textarea "spoke with t/c no taxes are due"
click at [391, 194] on button "Save Edits" at bounding box center [393, 193] width 55 height 15
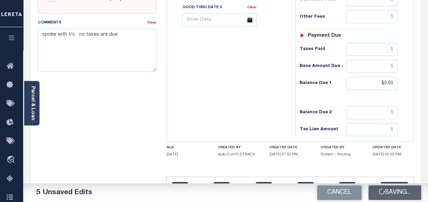
checkbox input "false"
type input "$0"
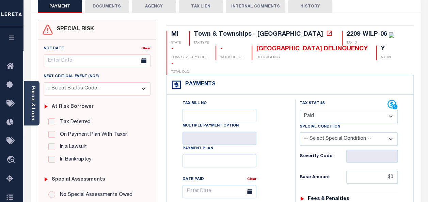
scroll to position [0, 0]
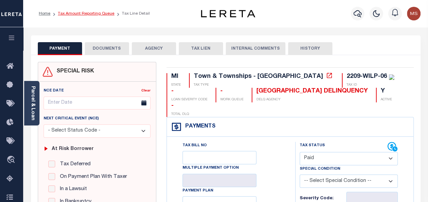
click at [100, 15] on link "Tax Amount Reporting Queue" at bounding box center [86, 14] width 57 height 4
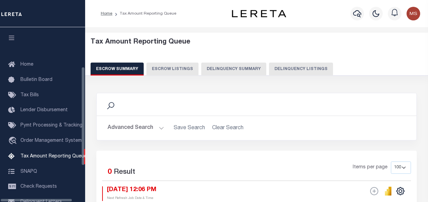
select select "100"
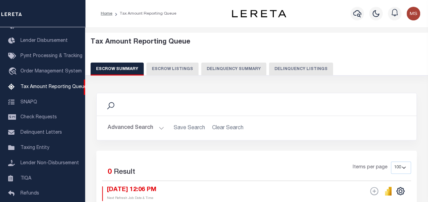
click at [281, 70] on button "Delinquency Listings" at bounding box center [301, 69] width 64 height 13
select select "100"
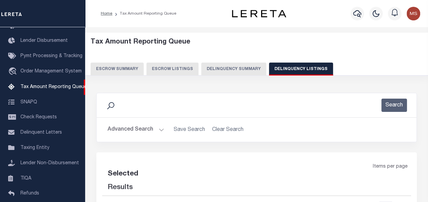
select select "100"
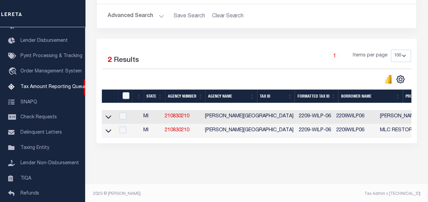
scroll to position [121, 0]
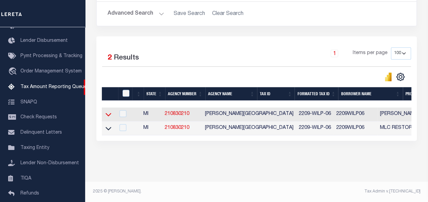
click at [107, 113] on icon at bounding box center [109, 114] width 6 height 3
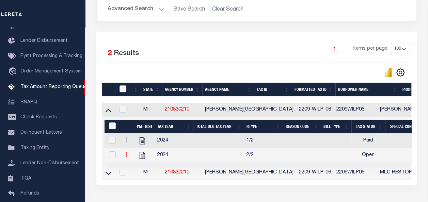
click at [123, 155] on link at bounding box center [126, 155] width 7 height 5
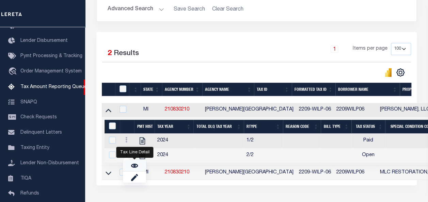
click at [134, 166] on img "" at bounding box center [134, 165] width 7 height 7
checkbox input "true"
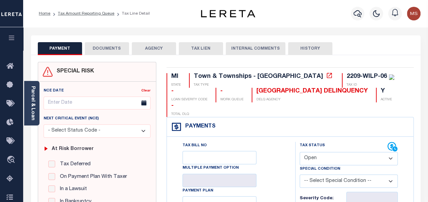
click at [343, 152] on select "- Select Status Code - Open Due/Unpaid Paid Incomplete No Tax Due Internal Refu…" at bounding box center [349, 158] width 98 height 13
select select "PYD"
click at [300, 152] on select "- Select Status Code - Open Due/Unpaid Paid Incomplete No Tax Due Internal Refu…" at bounding box center [349, 158] width 98 height 13
type input "[DATE]"
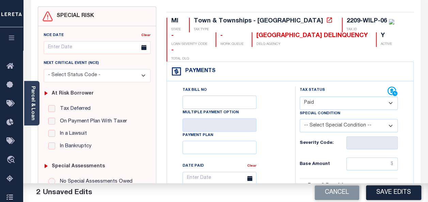
scroll to position [68, 0]
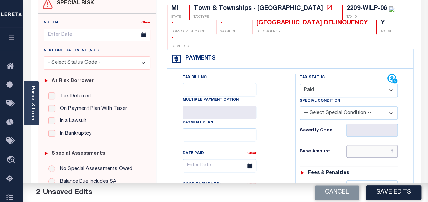
click at [369, 145] on input "text" at bounding box center [371, 151] width 51 height 13
type input "$0.00"
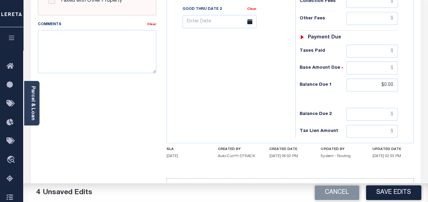
scroll to position [310, 0]
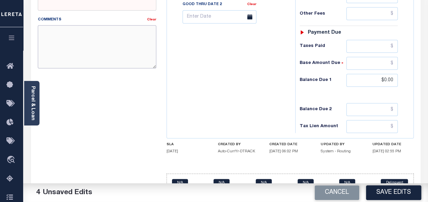
drag, startPoint x: 76, startPoint y: 52, endPoint x: 106, endPoint y: 77, distance: 38.9
click at [77, 52] on textarea "Comments" at bounding box center [97, 46] width 119 height 43
click at [80, 41] on textarea "Comments" at bounding box center [97, 46] width 119 height 43
paste textarea "spoke with t/c [PERSON_NAME] no taxes are due"
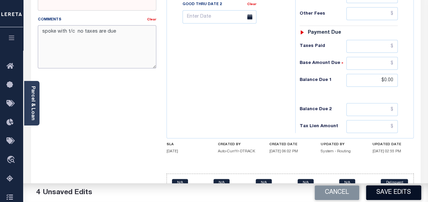
type textarea "spoke with t/c no taxes are due"
click at [402, 188] on button "Save Edits" at bounding box center [393, 193] width 55 height 15
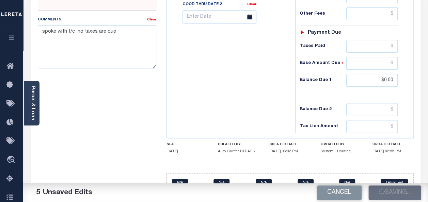
checkbox input "false"
type input "$0"
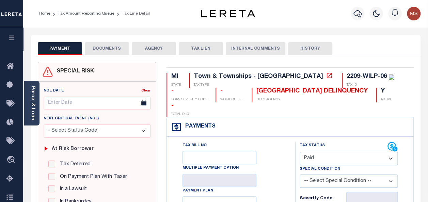
scroll to position [0, 0]
click at [82, 13] on link "Tax Amount Reporting Queue" at bounding box center [86, 14] width 57 height 4
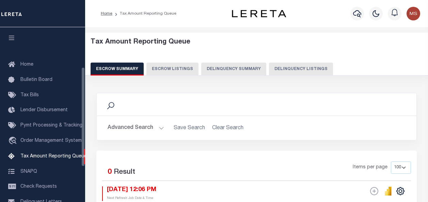
select select "100"
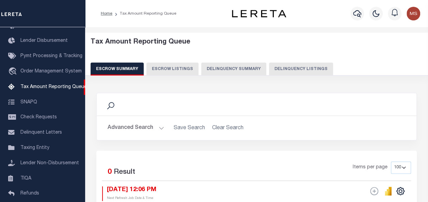
click at [289, 68] on button "Delinquency Listings" at bounding box center [301, 69] width 64 height 13
select select
select select "100"
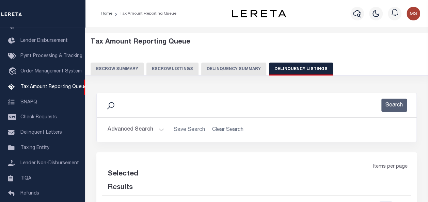
select select "100"
click at [156, 130] on button "Advanced Search" at bounding box center [136, 129] width 57 height 13
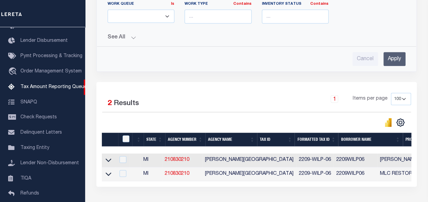
scroll to position [272, 0]
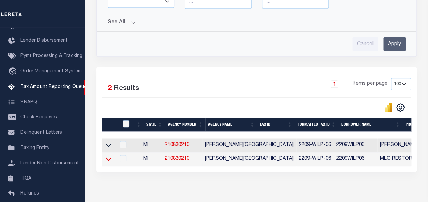
click at [107, 158] on icon at bounding box center [109, 159] width 6 height 3
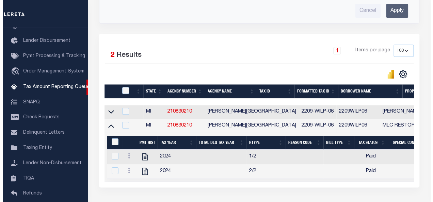
scroll to position [307, 0]
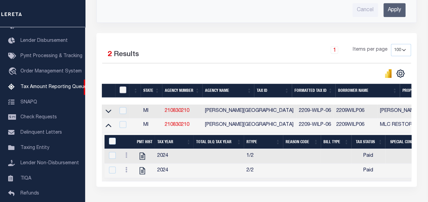
click at [124, 87] on input "checkbox" at bounding box center [123, 90] width 7 height 7
checkbox input "true"
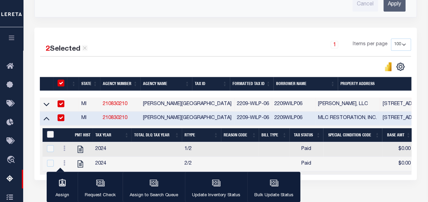
click at [50, 133] on input "&nbsp;" at bounding box center [50, 134] width 7 height 7
checkbox input "true"
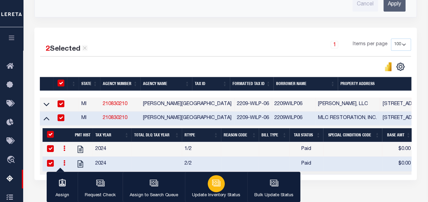
click at [214, 181] on icon "button" at bounding box center [216, 183] width 9 height 9
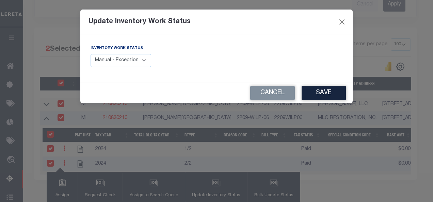
click at [126, 61] on select "Manual - Exception Pended - Awaiting Search Late Add Exception Completed" at bounding box center [121, 60] width 61 height 13
select select "4"
click at [91, 54] on select "Manual - Exception Pended - Awaiting Search Late Add Exception Completed" at bounding box center [121, 60] width 61 height 13
click at [338, 92] on button "Save" at bounding box center [324, 93] width 44 height 15
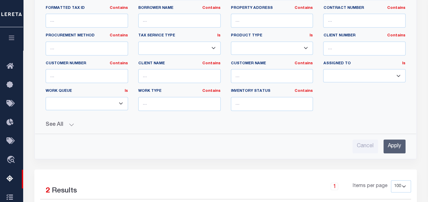
scroll to position [96, 0]
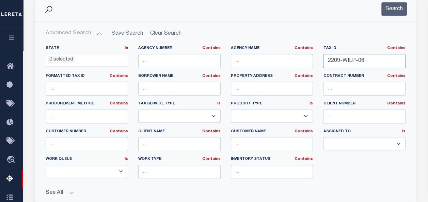
drag, startPoint x: 369, startPoint y: 61, endPoint x: 311, endPoint y: 54, distance: 59.0
click at [309, 55] on div "State In In AK AL AR AZ CA CO CT DC DE FL GA GU HI IA ID IL IN KS KY LA MA MD M…" at bounding box center [226, 115] width 370 height 139
paste input "64-020-050-005-00"
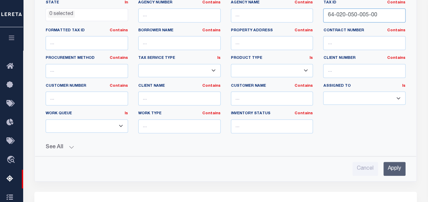
scroll to position [233, 0]
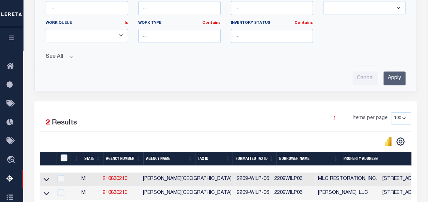
type input "64-020-050-005-00"
click at [392, 76] on input "Apply" at bounding box center [395, 79] width 22 height 14
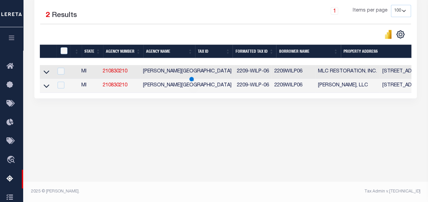
scroll to position [159, 0]
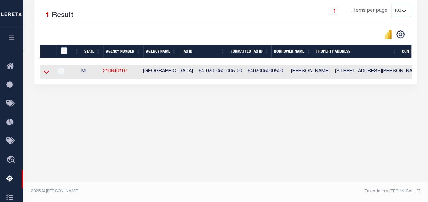
click at [46, 73] on icon at bounding box center [47, 71] width 6 height 7
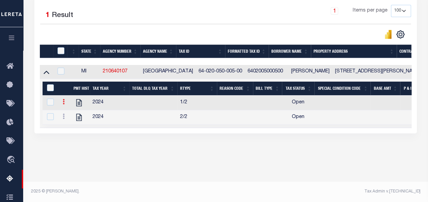
click at [63, 102] on icon at bounding box center [64, 101] width 2 height 5
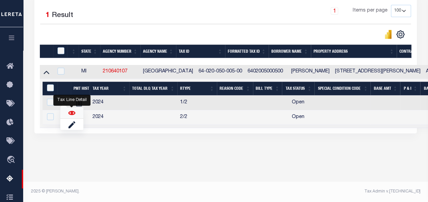
click at [69, 115] on img "" at bounding box center [71, 113] width 7 height 7
checkbox input "true"
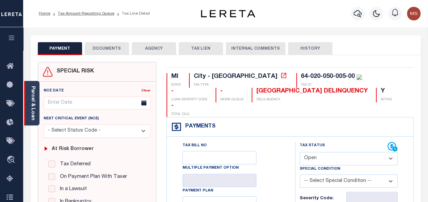
click at [33, 95] on link "Parcel & Loan" at bounding box center [32, 103] width 5 height 34
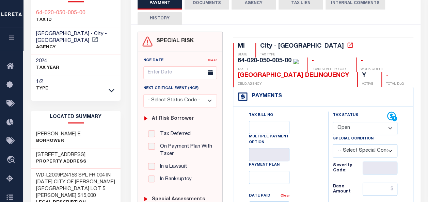
scroll to position [68, 0]
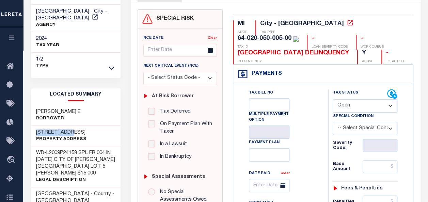
drag, startPoint x: 36, startPoint y: 124, endPoint x: 71, endPoint y: 123, distance: 34.4
click at [71, 129] on h3 "[STREET_ADDRESS]" at bounding box center [61, 132] width 50 height 7
click at [371, 104] on select "- Select Status Code - Open Due/Unpaid Paid Incomplete No Tax Due Internal Refu…" at bounding box center [365, 105] width 65 height 13
select select "PYD"
click at [333, 99] on select "- Select Status Code - Open Due/Unpaid Paid Incomplete No Tax Due Internal Refu…" at bounding box center [365, 105] width 65 height 13
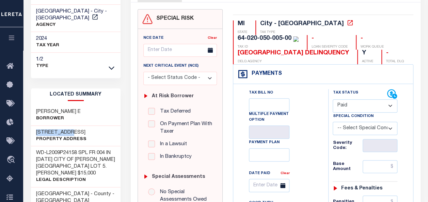
type input "[DATE]"
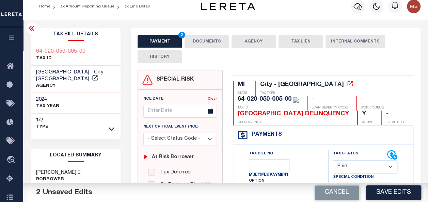
scroll to position [0, 0]
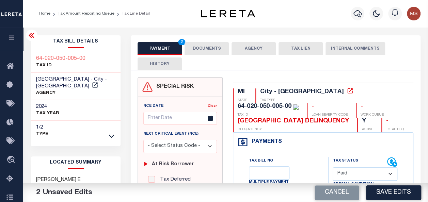
click at [30, 35] on icon at bounding box center [31, 35] width 5 height 5
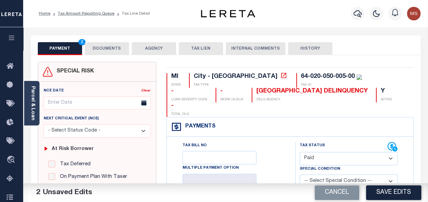
scroll to position [68, 0]
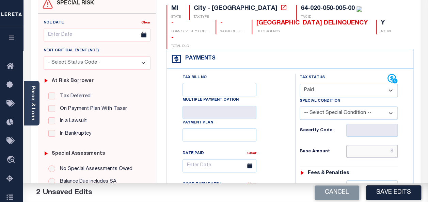
click at [377, 145] on input "text" at bounding box center [371, 151] width 51 height 13
type input "$0.00"
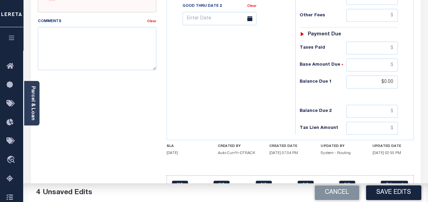
scroll to position [310, 0]
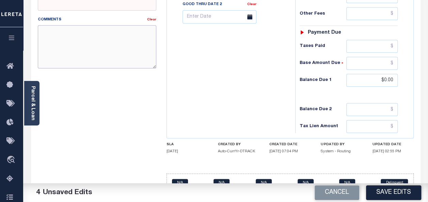
click at [113, 35] on textarea "Comments" at bounding box center [97, 46] width 119 height 43
paste textarea "spoke with t/c [PERSON_NAME] no taxes are due"
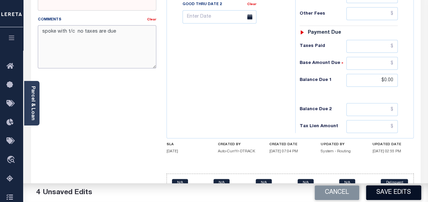
type textarea "spoke with t/c no taxes are due"
click at [388, 191] on button "Save Edits" at bounding box center [393, 193] width 55 height 15
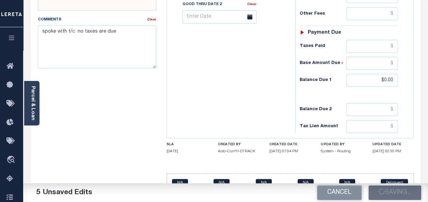
checkbox input "false"
type input "$0"
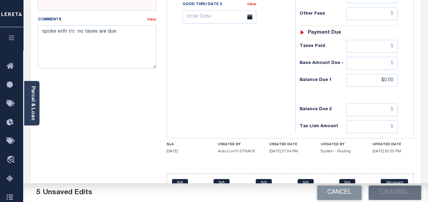
type input "$0"
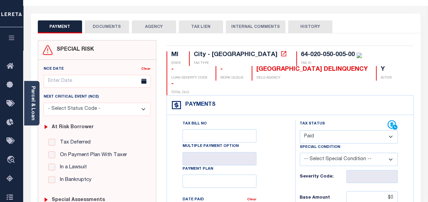
scroll to position [0, 0]
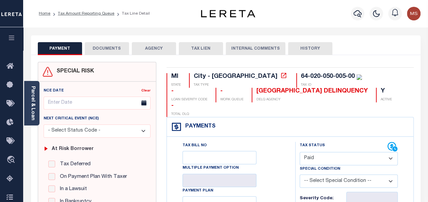
click at [97, 16] on li "Tax Amount Reporting Queue" at bounding box center [82, 14] width 64 height 6
click at [85, 15] on link "Tax Amount Reporting Queue" at bounding box center [86, 14] width 57 height 4
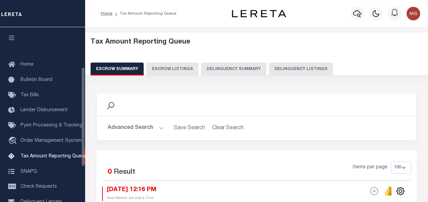
select select "100"
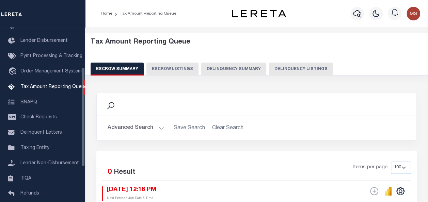
drag, startPoint x: 288, startPoint y: 71, endPoint x: 221, endPoint y: 90, distance: 69.4
click at [289, 71] on button "Delinquency Listings" at bounding box center [301, 69] width 64 height 13
select select "100"
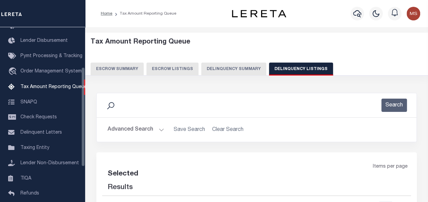
select select "100"
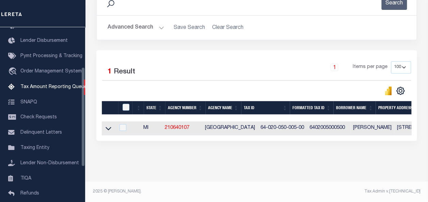
scroll to position [107, 0]
click at [107, 125] on icon at bounding box center [109, 128] width 6 height 7
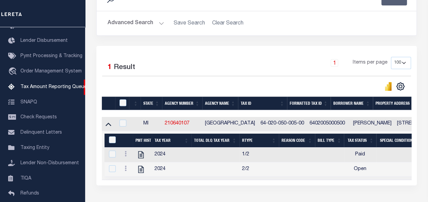
scroll to position [111, 0]
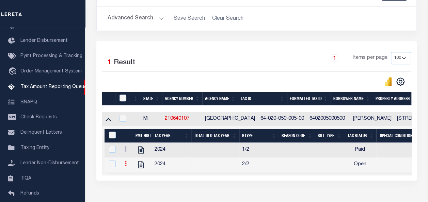
click at [128, 163] on link at bounding box center [125, 164] width 7 height 5
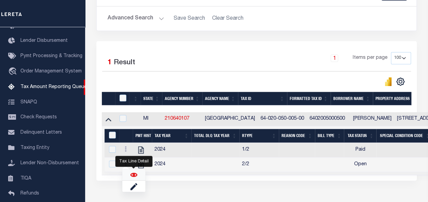
click at [134, 176] on img "" at bounding box center [133, 175] width 7 height 7
checkbox input "true"
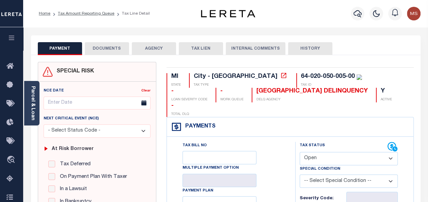
click at [313, 152] on select "- Select Status Code - Open Due/Unpaid Paid Incomplete No Tax Due Internal Refu…" at bounding box center [349, 158] width 98 height 13
select select "PYD"
click at [300, 152] on select "- Select Status Code - Open Due/Unpaid Paid Incomplete No Tax Due Internal Refu…" at bounding box center [349, 158] width 98 height 13
type input "[DATE]"
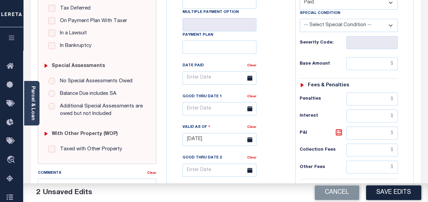
scroll to position [170, 0]
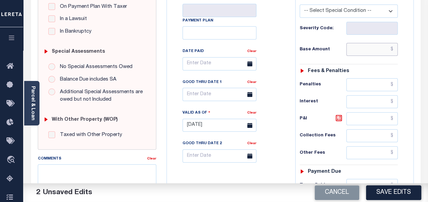
click at [372, 43] on input "text" at bounding box center [371, 49] width 51 height 13
type input "$0.00"
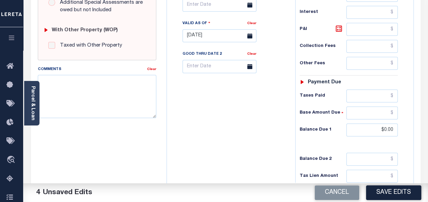
scroll to position [272, 0]
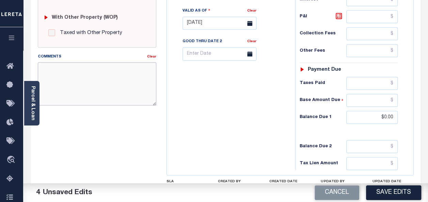
click at [53, 83] on textarea "Comments" at bounding box center [97, 83] width 119 height 43
paste textarea "spoke with t/c [PERSON_NAME] no taxes are due"
drag, startPoint x: 89, startPoint y: 65, endPoint x: 93, endPoint y: 96, distance: 31.4
click at [80, 69] on textarea "spoke with t/c [PERSON_NAME] no taxes are due" at bounding box center [97, 83] width 119 height 43
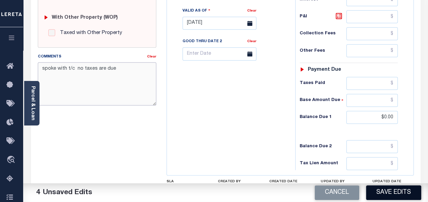
type textarea "spoke with t/c no taxes are due"
click at [397, 195] on button "Save Edits" at bounding box center [393, 193] width 55 height 15
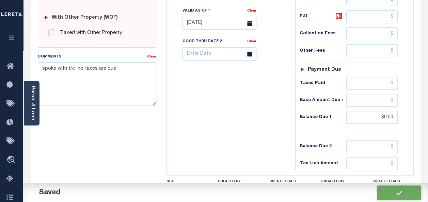
checkbox input "false"
type input "$0"
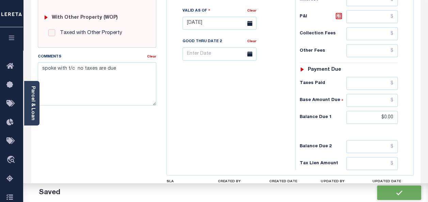
type input "$0"
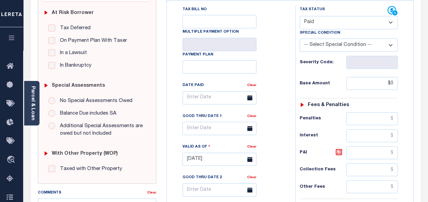
scroll to position [0, 0]
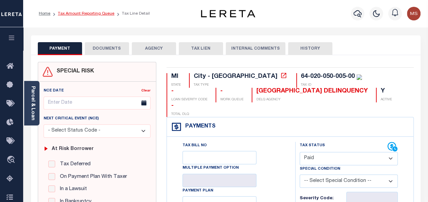
click at [82, 15] on link "Tax Amount Reporting Queue" at bounding box center [86, 14] width 57 height 4
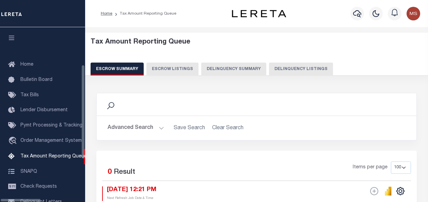
select select "100"
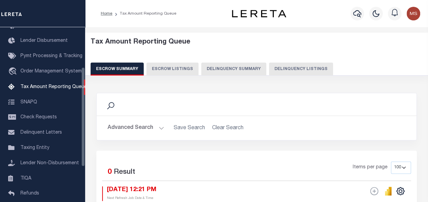
click at [285, 68] on button "Delinquency Listings" at bounding box center [301, 69] width 64 height 13
select select "100"
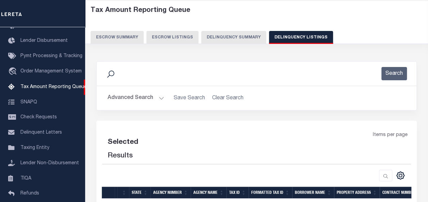
select select "100"
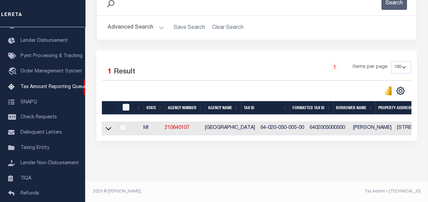
scroll to position [107, 0]
click at [108, 127] on icon at bounding box center [109, 128] width 6 height 3
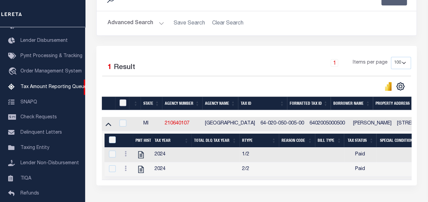
click at [121, 103] on input "checkbox" at bounding box center [123, 102] width 7 height 7
checkbox input "true"
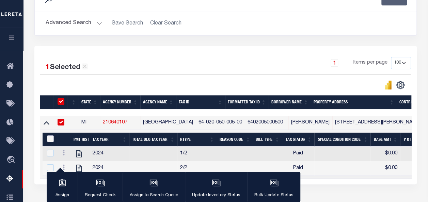
click at [50, 139] on input "&nbsp;" at bounding box center [50, 139] width 7 height 7
checkbox input "true"
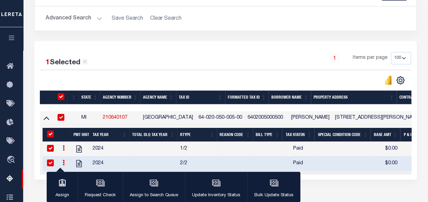
scroll to position [159, 0]
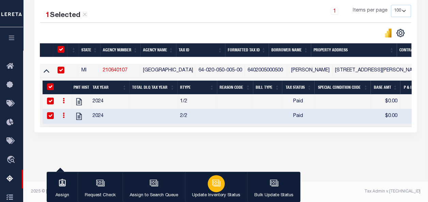
click at [218, 185] on icon "button" at bounding box center [216, 183] width 9 height 9
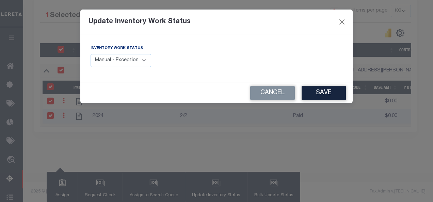
click at [141, 60] on select "Manual - Exception Pended - Awaiting Search Late Add Exception Completed" at bounding box center [121, 60] width 61 height 13
select select "4"
click at [91, 54] on select "Manual - Exception Pended - Awaiting Search Late Add Exception Completed" at bounding box center [121, 60] width 61 height 13
click at [330, 90] on button "Save" at bounding box center [324, 93] width 44 height 15
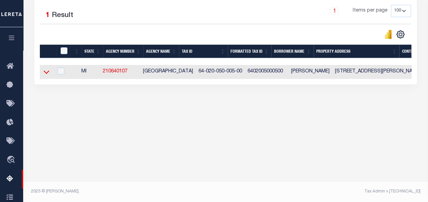
click at [45, 72] on icon at bounding box center [47, 71] width 6 height 7
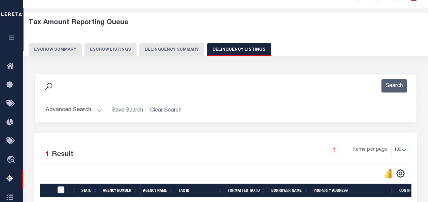
scroll to position [0, 0]
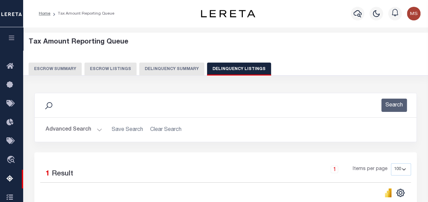
click at [98, 128] on button "Advanced Search" at bounding box center [74, 129] width 57 height 13
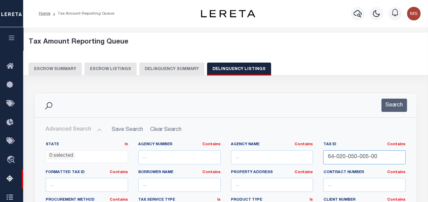
drag, startPoint x: 350, startPoint y: 154, endPoint x: 313, endPoint y: 153, distance: 37.5
paste input "64-020-050-023-00"
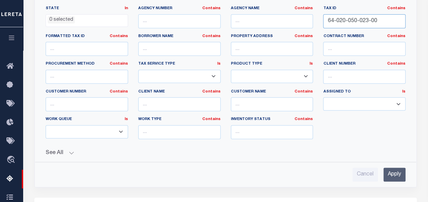
type input "64-020-050-023-00"
click at [393, 170] on input "Apply" at bounding box center [395, 175] width 22 height 14
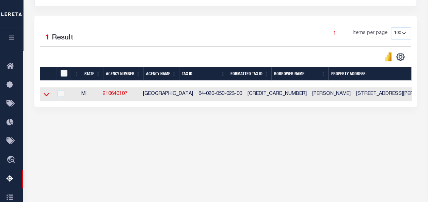
click at [46, 96] on icon at bounding box center [47, 94] width 6 height 3
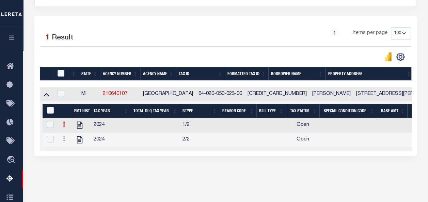
click at [63, 125] on icon at bounding box center [64, 124] width 2 height 5
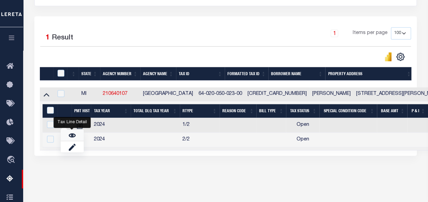
click at [72, 136] on img "" at bounding box center [72, 135] width 7 height 7
checkbox input "false"
checkbox input "true"
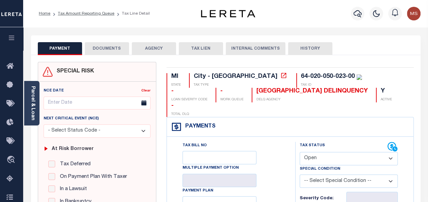
click at [325, 152] on select "- Select Status Code - Open Due/Unpaid Paid Incomplete No Tax Due Internal Refu…" at bounding box center [349, 158] width 98 height 13
select select "PYD"
click at [300, 152] on select "- Select Status Code - Open Due/Unpaid Paid Incomplete No Tax Due Internal Refu…" at bounding box center [349, 158] width 98 height 13
type input "[DATE]"
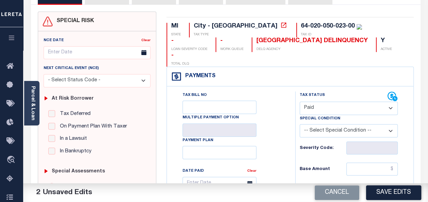
scroll to position [68, 0]
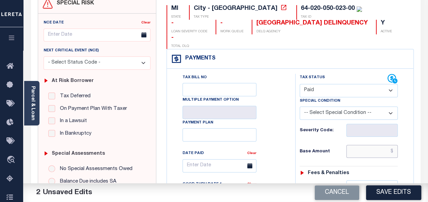
click at [365, 145] on input "text" at bounding box center [371, 151] width 51 height 13
type input "$0.00"
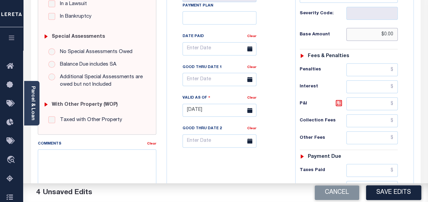
scroll to position [238, 0]
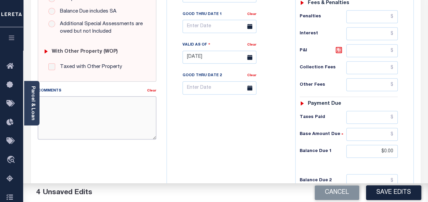
click at [83, 106] on textarea "Comments" at bounding box center [97, 117] width 119 height 43
paste textarea "spoke with t/c [PERSON_NAME] no taxes are due"
drag, startPoint x: 89, startPoint y: 103, endPoint x: 73, endPoint y: 101, distance: 16.4
click at [73, 101] on textarea "spoke with t/c [PERSON_NAME] no taxes are due" at bounding box center [97, 117] width 119 height 43
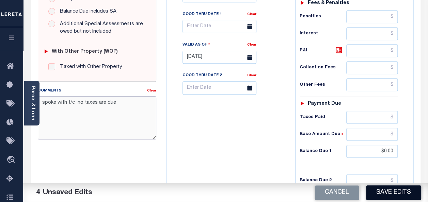
type textarea "spoke with t/c no taxes are due"
click at [389, 195] on button "Save Edits" at bounding box center [393, 193] width 55 height 15
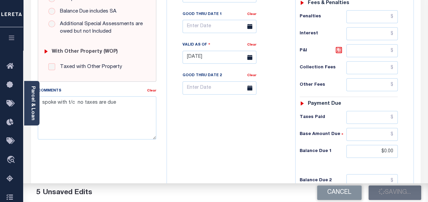
checkbox input "false"
type input "$0"
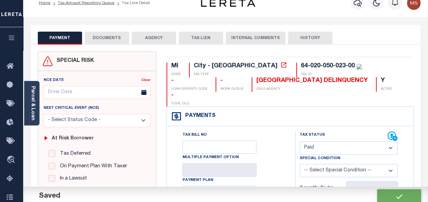
scroll to position [0, 0]
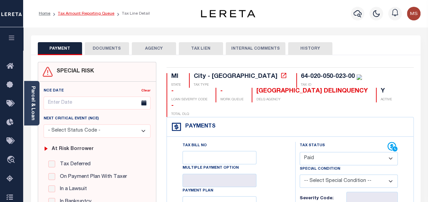
click at [94, 15] on link "Tax Amount Reporting Queue" at bounding box center [86, 14] width 57 height 4
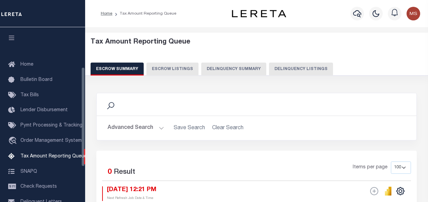
select select "100"
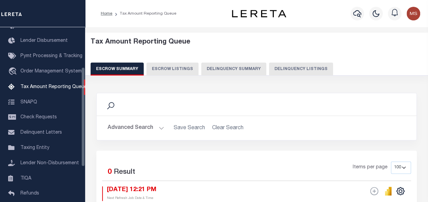
click at [282, 69] on button "Delinquency Listings" at bounding box center [301, 69] width 64 height 13
select select "100"
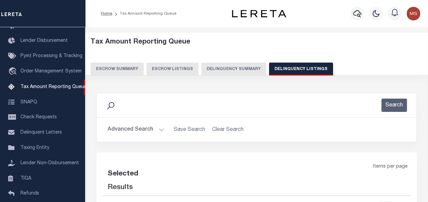
select select "100"
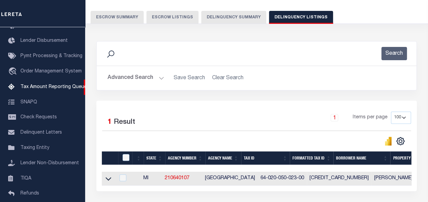
scroll to position [107, 0]
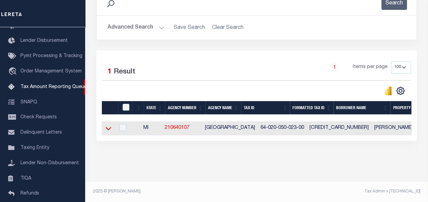
click at [110, 125] on icon at bounding box center [109, 128] width 6 height 7
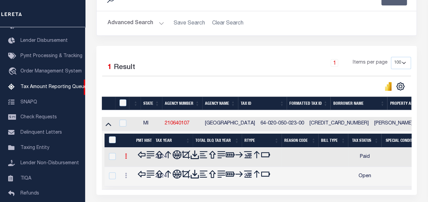
scroll to position [141, 0]
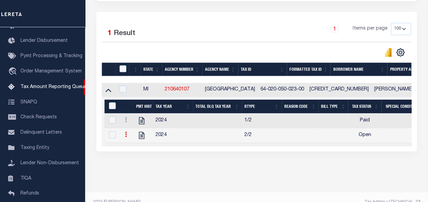
click at [126, 135] on icon at bounding box center [126, 134] width 2 height 5
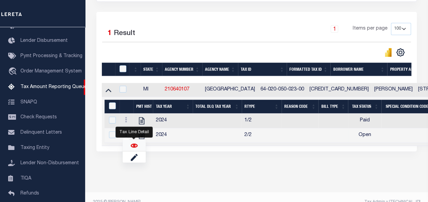
click at [133, 148] on img "" at bounding box center [134, 145] width 7 height 7
checkbox input "true"
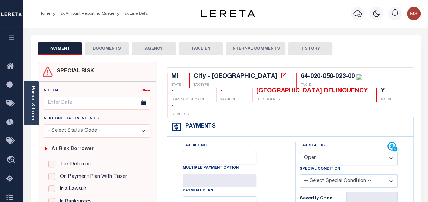
click at [359, 152] on select "- Select Status Code - Open Due/Unpaid Paid Incomplete No Tax Due Internal Refu…" at bounding box center [349, 158] width 98 height 13
select select "PYD"
click at [300, 152] on select "- Select Status Code - Open Due/Unpaid Paid Incomplete No Tax Due Internal Refu…" at bounding box center [349, 158] width 98 height 13
type input "[DATE]"
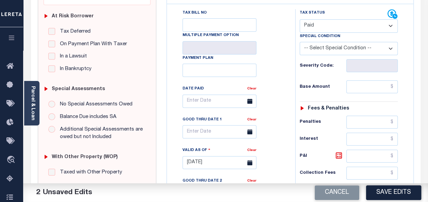
scroll to position [136, 0]
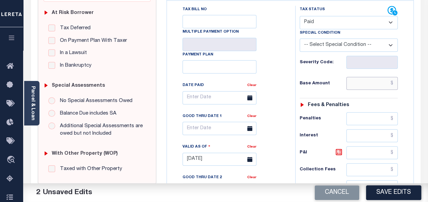
click at [359, 77] on input "text" at bounding box center [371, 83] width 51 height 13
type input "$0.00"
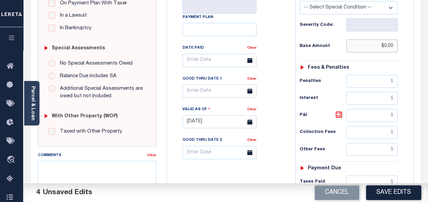
scroll to position [307, 0]
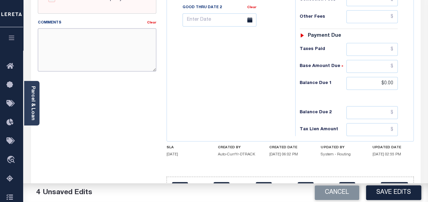
click at [79, 49] on textarea "Comments" at bounding box center [97, 49] width 119 height 43
paste textarea "spoke with t/c Nancy no taxes are due"
type textarea "spoke with t/c no taxes are due"
click at [392, 193] on button "Save Edits" at bounding box center [393, 193] width 55 height 15
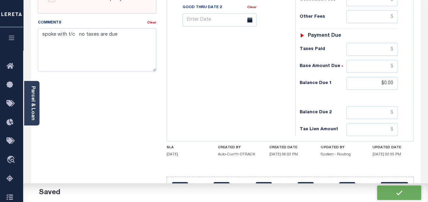
checkbox input "false"
type input "$0"
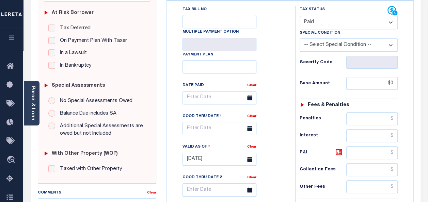
scroll to position [0, 0]
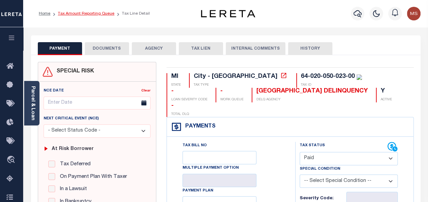
click at [94, 12] on link "Tax Amount Reporting Queue" at bounding box center [86, 14] width 57 height 4
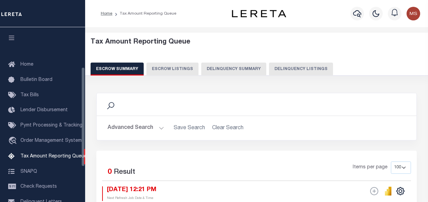
select select "100"
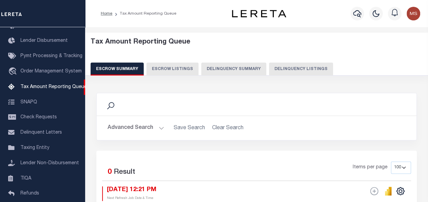
click at [295, 67] on button "Delinquency Listings" at bounding box center [301, 69] width 64 height 13
select select "100"
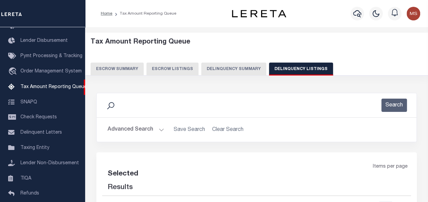
select select "100"
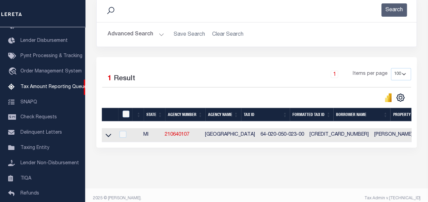
scroll to position [107, 0]
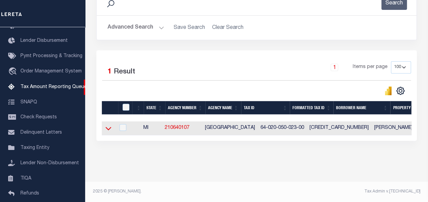
click at [106, 125] on icon at bounding box center [109, 128] width 6 height 7
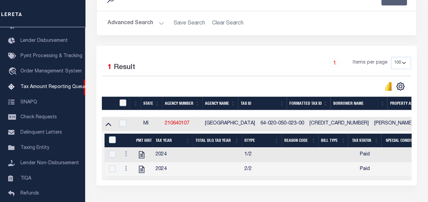
click at [124, 104] on input "checkbox" at bounding box center [123, 102] width 7 height 7
checkbox input "true"
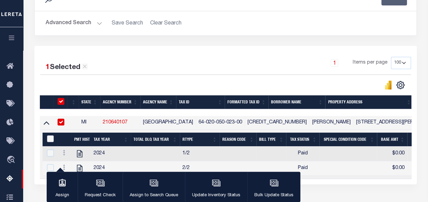
click at [50, 139] on input "&nbsp;" at bounding box center [50, 139] width 7 height 7
checkbox input "true"
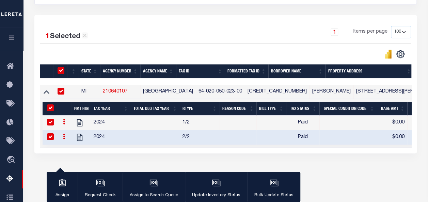
scroll to position [159, 0]
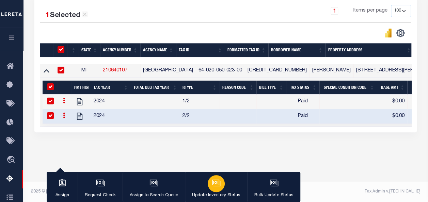
click at [212, 181] on icon "button" at bounding box center [216, 183] width 9 height 9
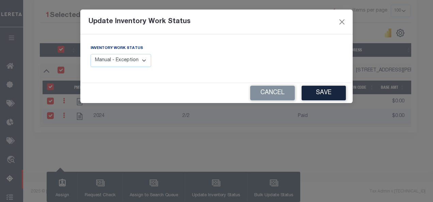
click at [132, 59] on select "Manual - Exception Pended - Awaiting Search Late Add Exception Completed" at bounding box center [121, 60] width 61 height 13
select select "4"
click at [91, 54] on select "Manual - Exception Pended - Awaiting Search Late Add Exception Completed" at bounding box center [121, 60] width 61 height 13
click at [324, 91] on button "Save" at bounding box center [324, 93] width 44 height 15
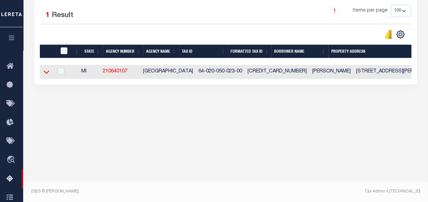
click at [47, 70] on icon at bounding box center [47, 71] width 6 height 7
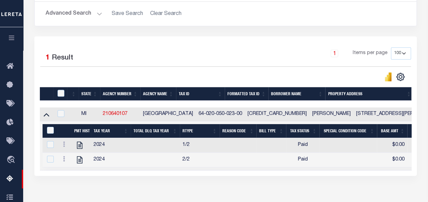
scroll to position [0, 0]
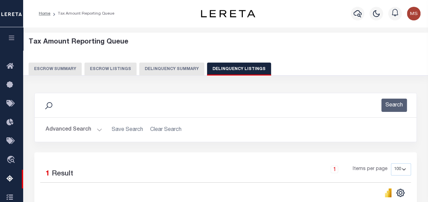
click at [98, 129] on button "Advanced Search" at bounding box center [74, 129] width 57 height 13
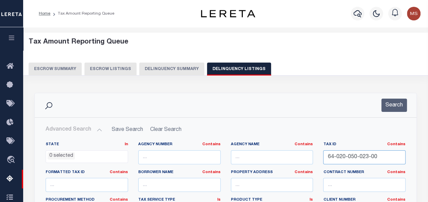
drag, startPoint x: 374, startPoint y: 159, endPoint x: 304, endPoint y: 160, distance: 69.8
paste input "64-020-205-002-00"
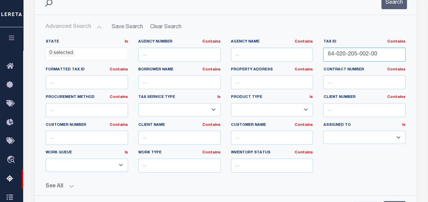
scroll to position [136, 0]
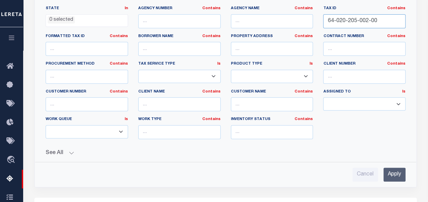
type input "64-020-205-002-00"
click at [394, 174] on input "Apply" at bounding box center [395, 175] width 22 height 14
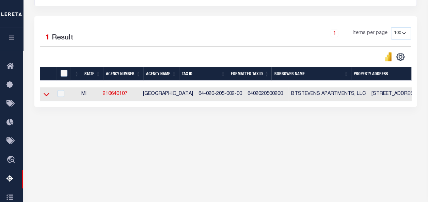
click at [44, 92] on icon at bounding box center [47, 94] width 6 height 7
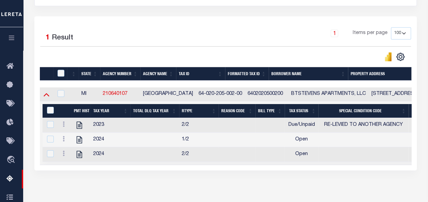
click at [44, 94] on icon at bounding box center [47, 94] width 6 height 7
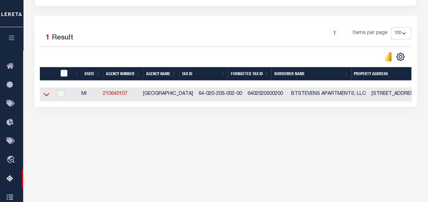
click at [45, 97] on icon at bounding box center [47, 94] width 6 height 7
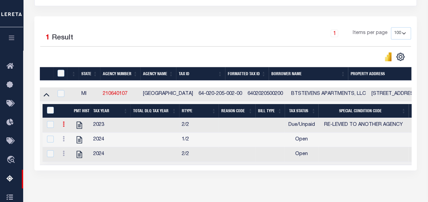
click at [63, 123] on icon at bounding box center [64, 124] width 2 height 5
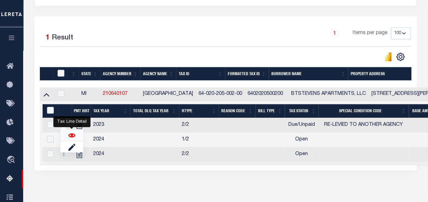
click at [74, 135] on img "" at bounding box center [71, 135] width 7 height 7
checkbox input "false"
checkbox input "true"
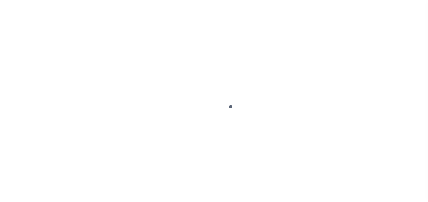
select select "DUE"
select select "31"
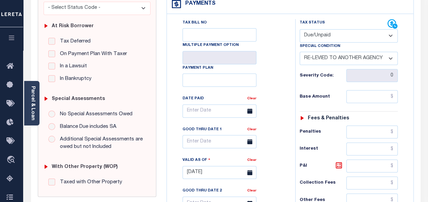
scroll to position [68, 0]
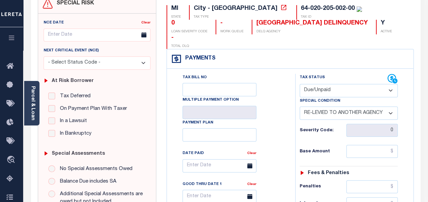
click at [343, 84] on select "- Select Status Code - Open Due/Unpaid Paid Incomplete No Tax Due Internal Refu…" at bounding box center [349, 90] width 98 height 13
select select "PYD"
click at [300, 84] on select "- Select Status Code - Open Due/Unpaid Paid Incomplete No Tax Due Internal Refu…" at bounding box center [349, 90] width 98 height 13
select select "0"
type input "[DATE]"
